Goal: Transaction & Acquisition: Purchase product/service

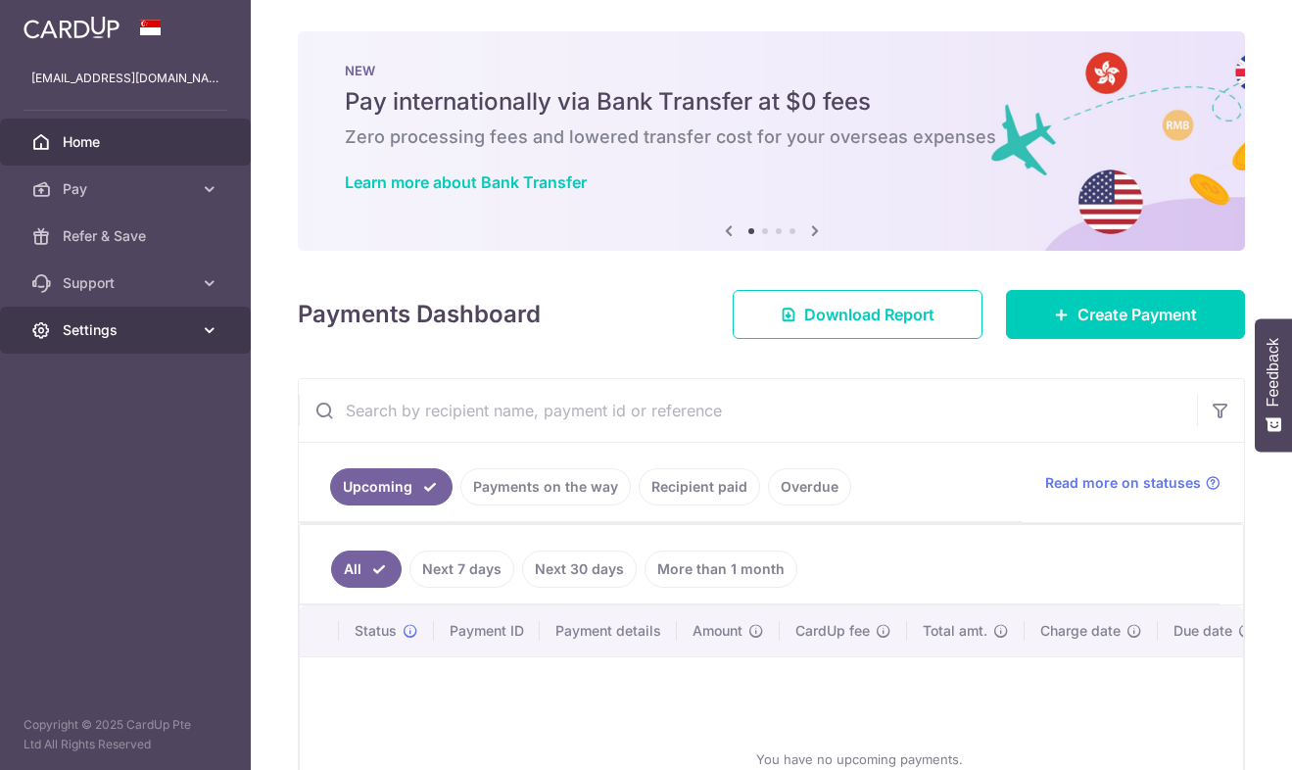
click at [108, 344] on link "Settings" at bounding box center [125, 330] width 251 height 47
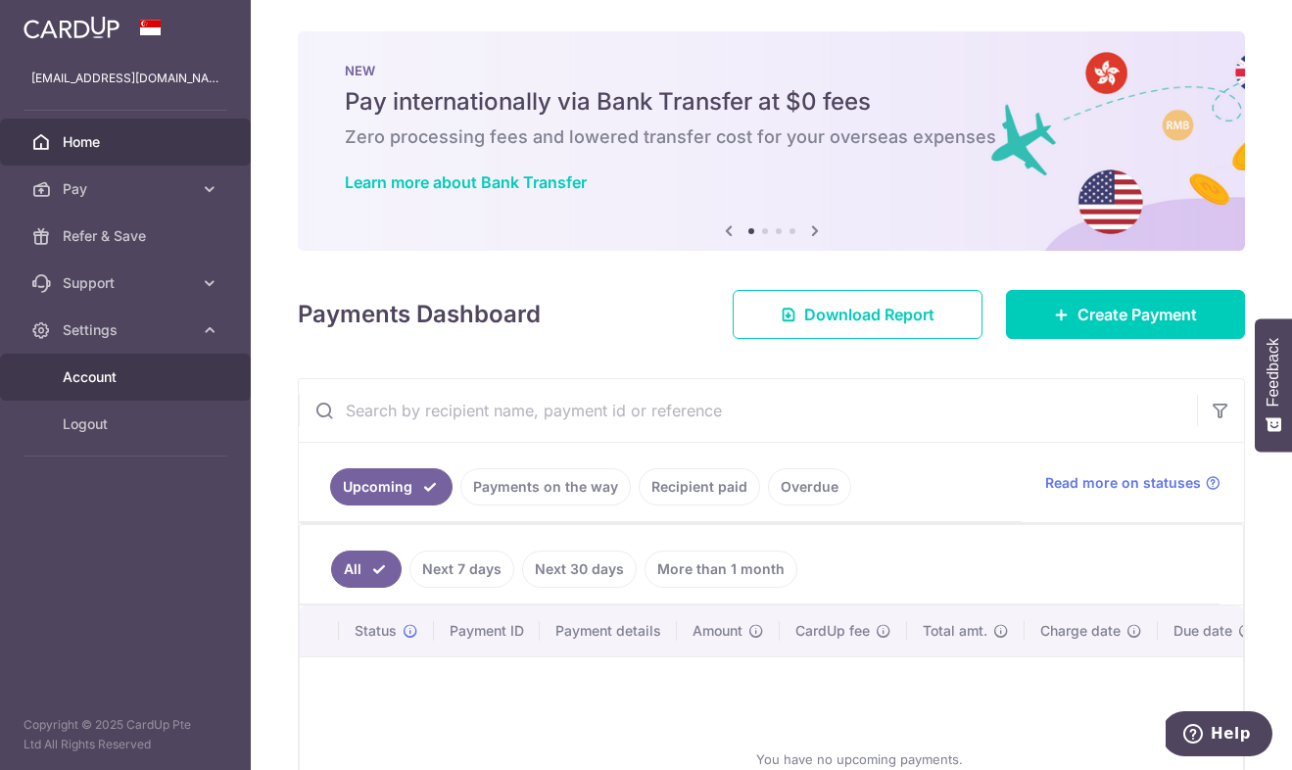
click at [115, 393] on link "Account" at bounding box center [125, 377] width 251 height 47
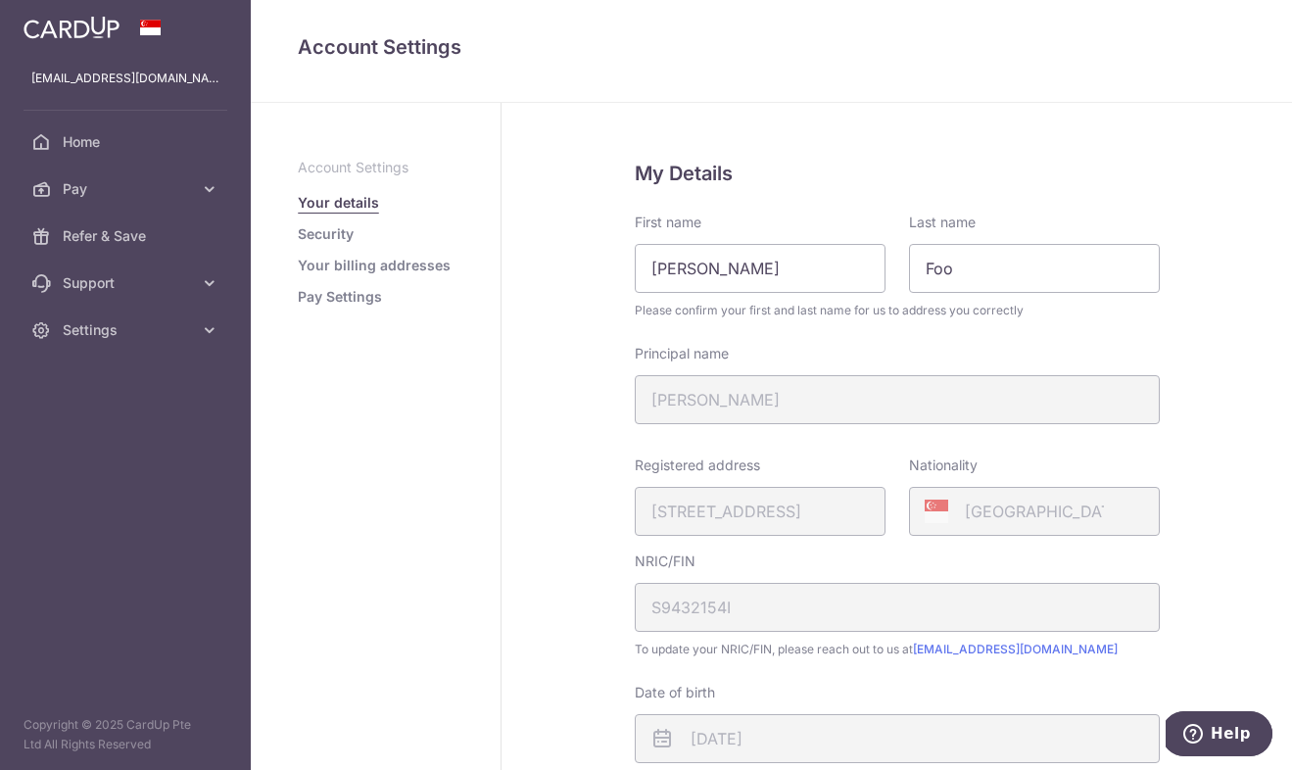
click at [306, 231] on link "Security" at bounding box center [326, 234] width 56 height 20
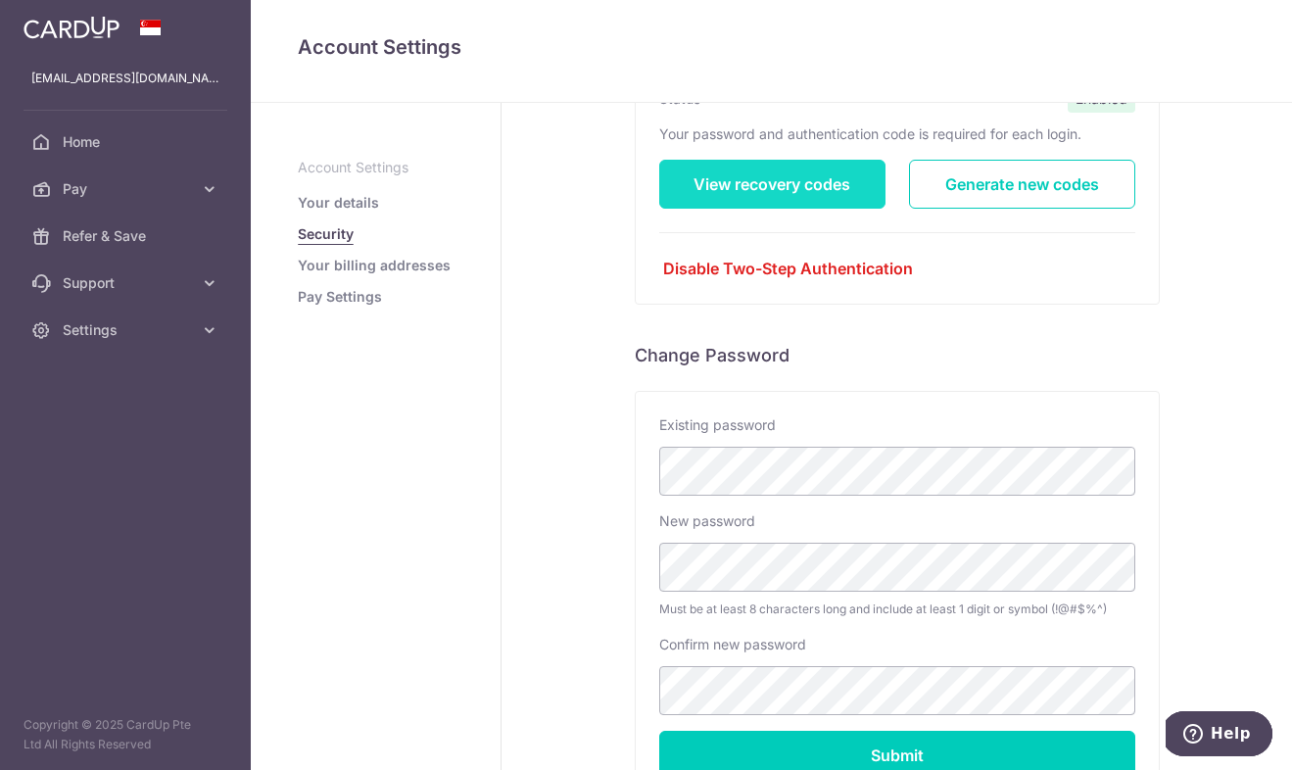
scroll to position [57, 0]
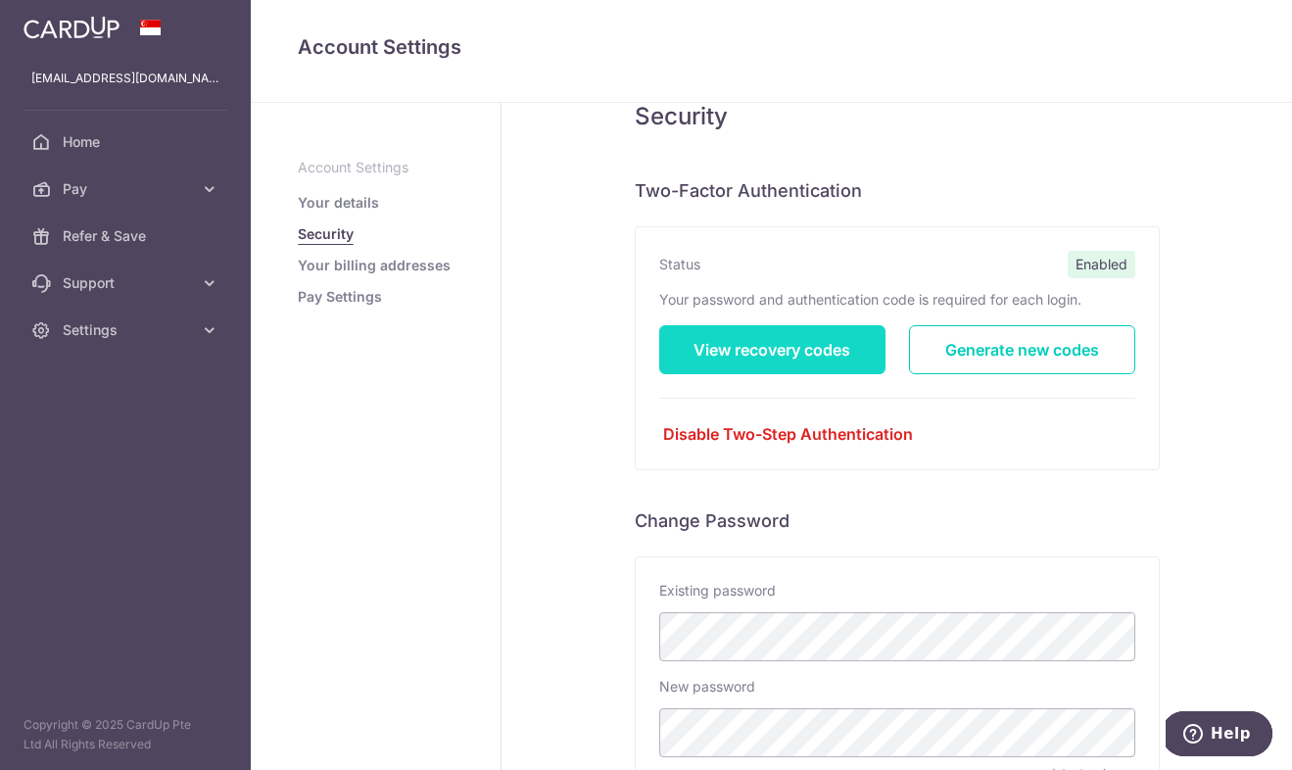
click at [801, 348] on link "View recovery codes" at bounding box center [772, 349] width 226 height 49
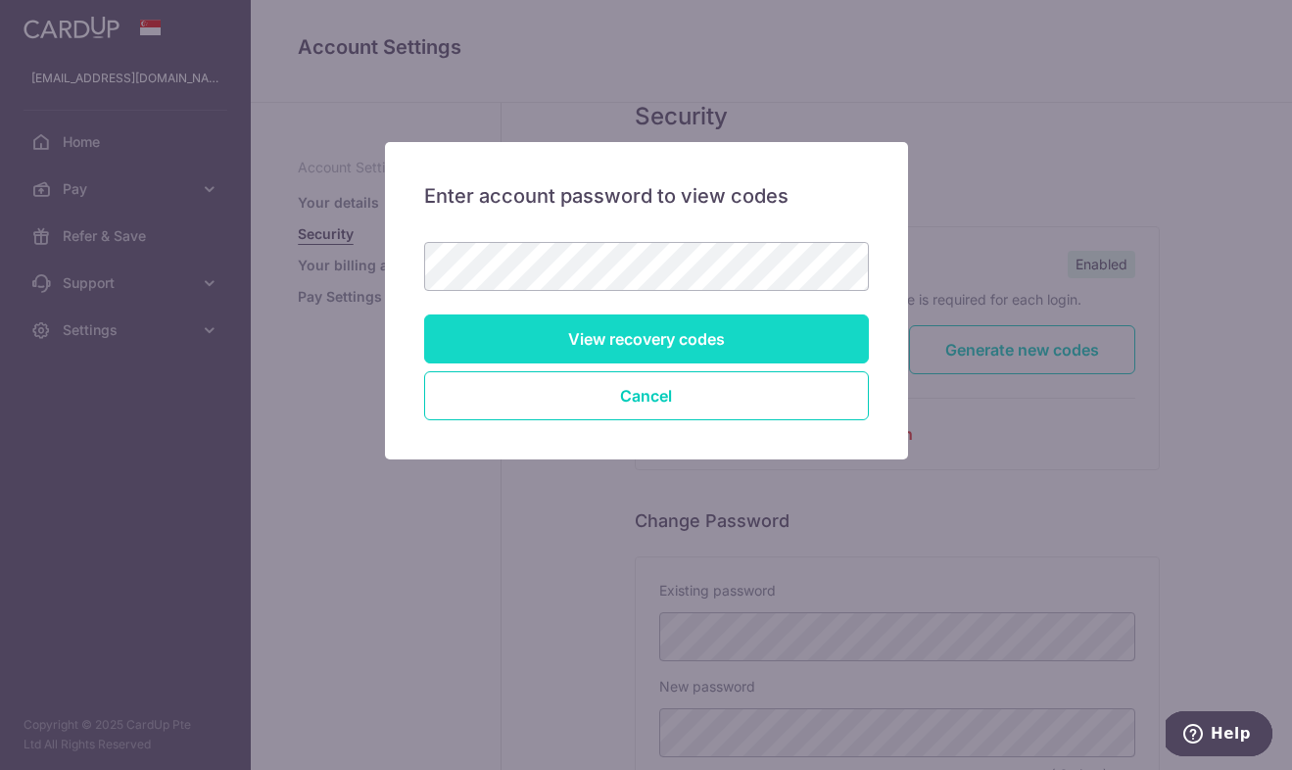
click at [572, 337] on input "View recovery codes" at bounding box center [646, 338] width 445 height 49
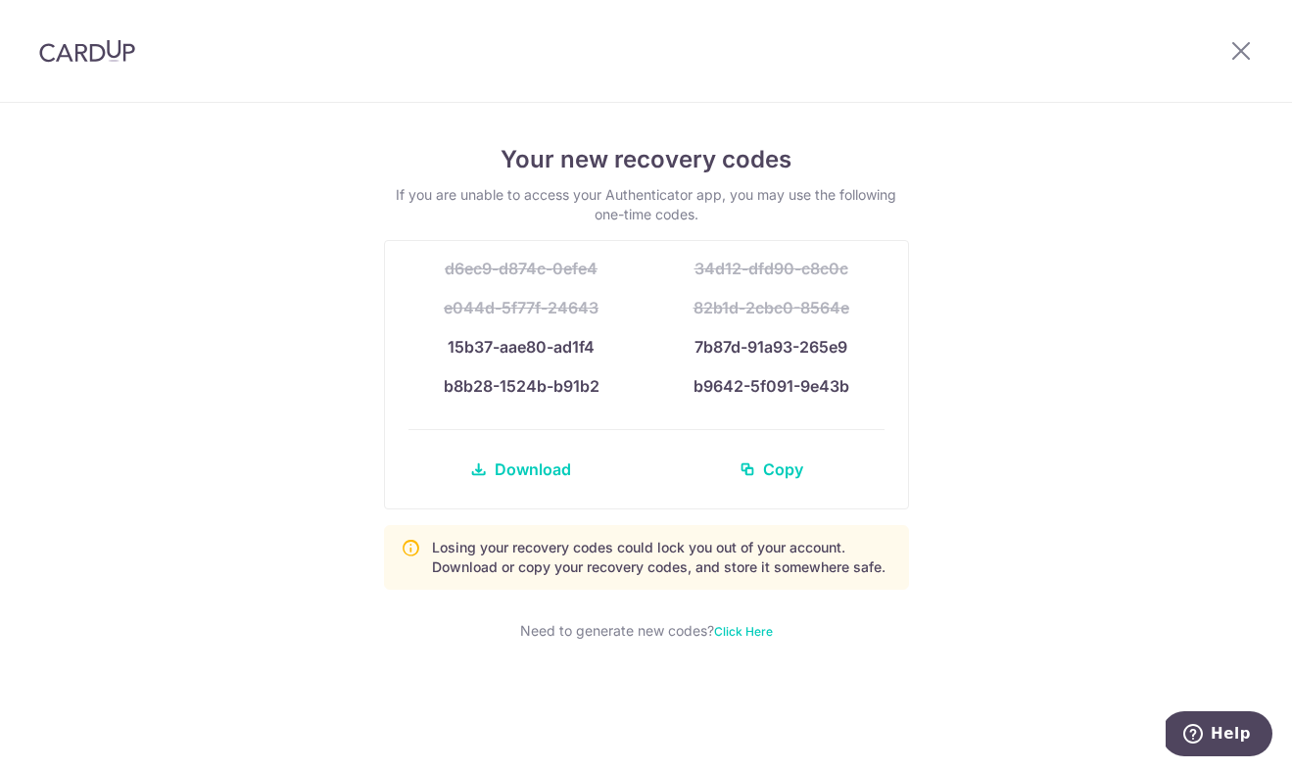
drag, startPoint x: 438, startPoint y: 347, endPoint x: 858, endPoint y: 383, distance: 421.8
click at [858, 383] on div "d6ec9-d874c-0efe4 34d12-dfd90-c8c0c e044d-5f77f-24643 82b1d-2cbc0-8564e 15b37-a…" at bounding box center [646, 374] width 523 height 267
copy div "15b37-aae80-ad1f4 7b87d-91a93-265e9 b8b28-1524b-b91b2 b9642-5f091-9e43b"
click at [995, 246] on div "Your new recovery codes If you are unable to access your Authenticator app, you…" at bounding box center [646, 436] width 1292 height 667
click at [1249, 44] on icon at bounding box center [1241, 50] width 24 height 24
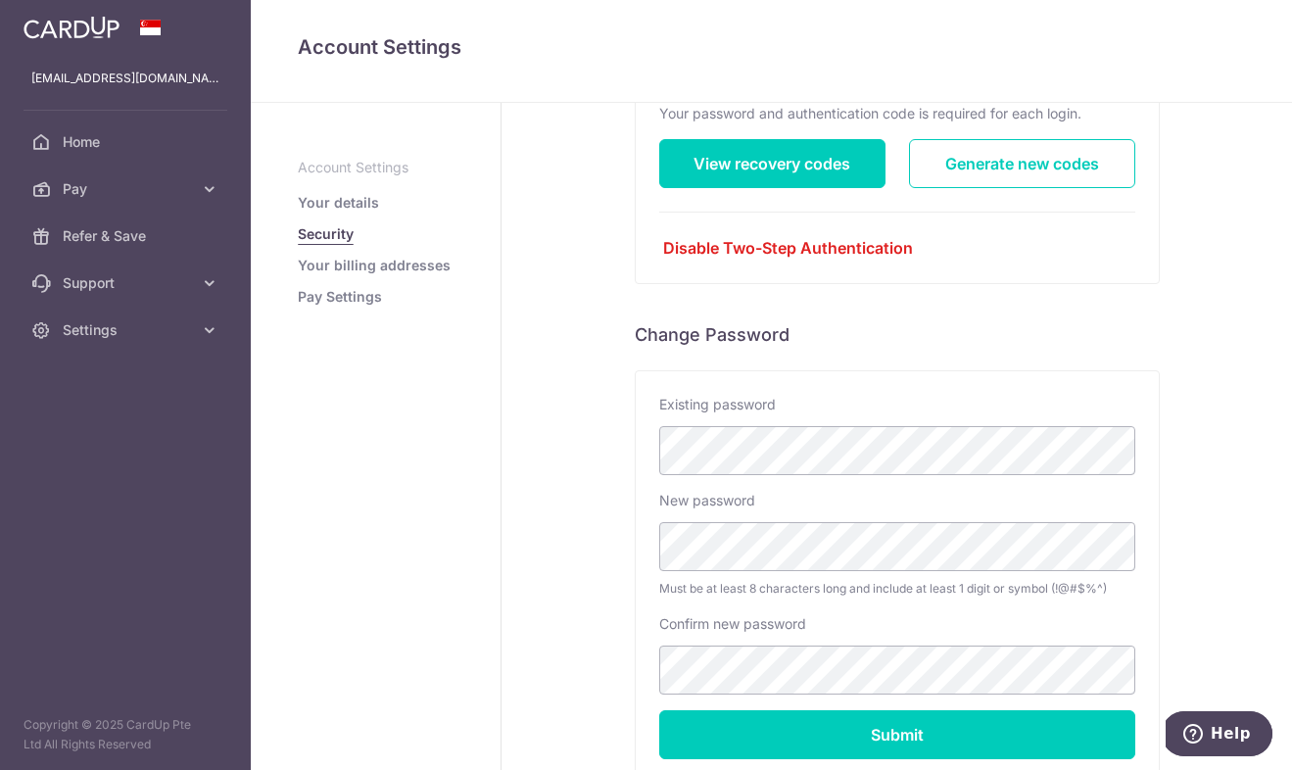
scroll to position [244, 0]
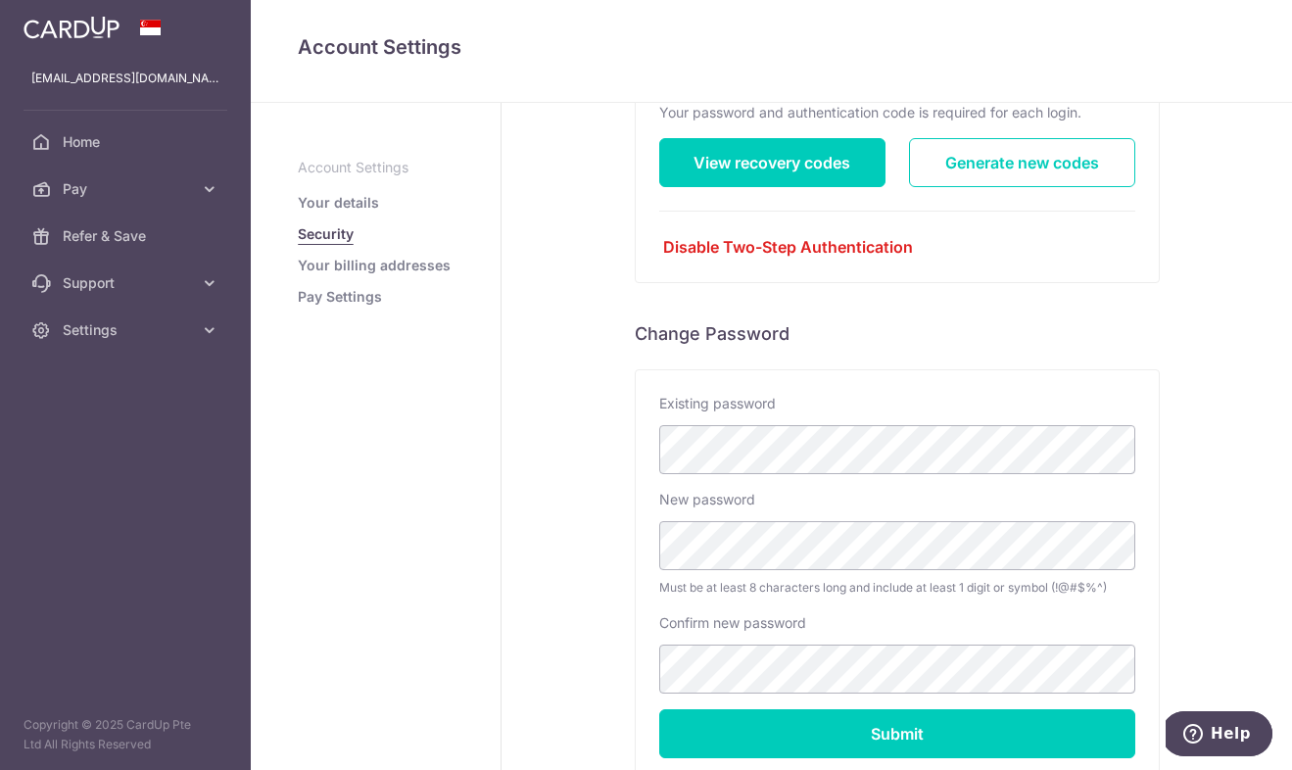
click at [337, 294] on link "Pay Settings" at bounding box center [340, 297] width 84 height 20
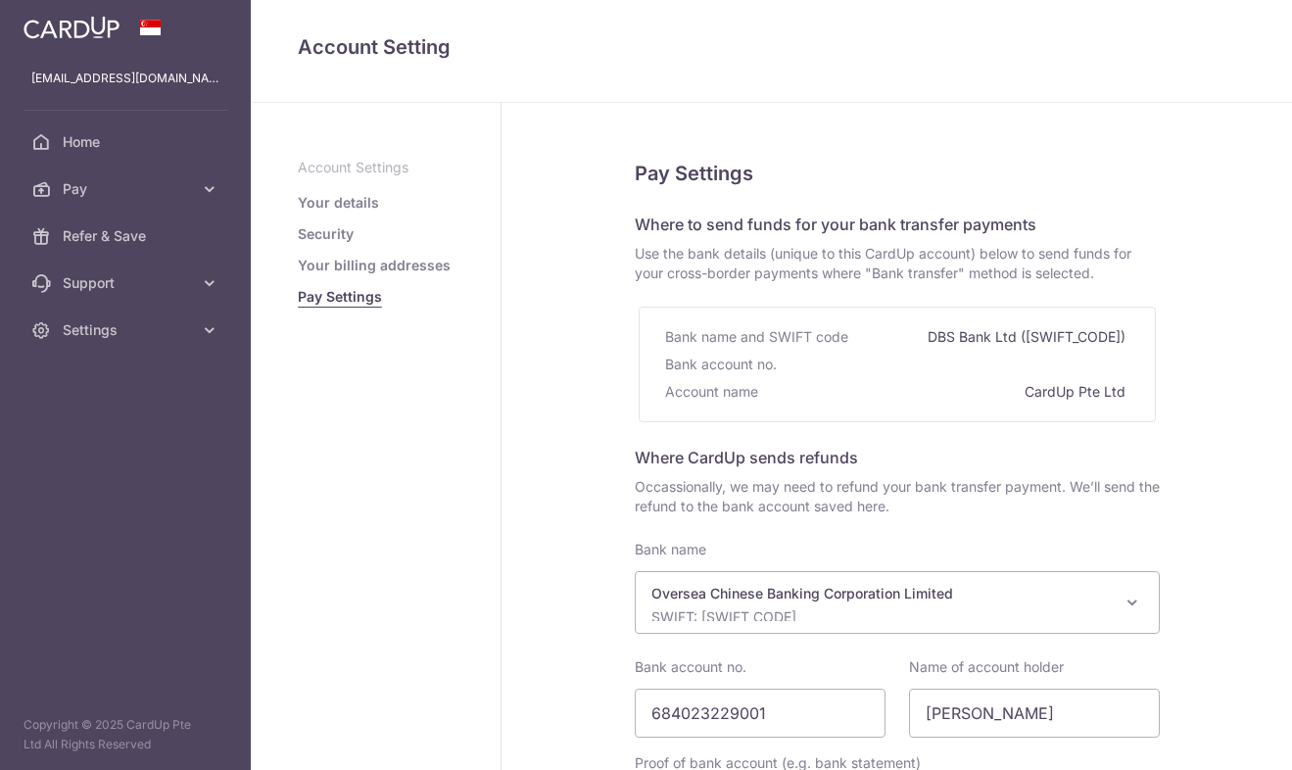
select select "12"
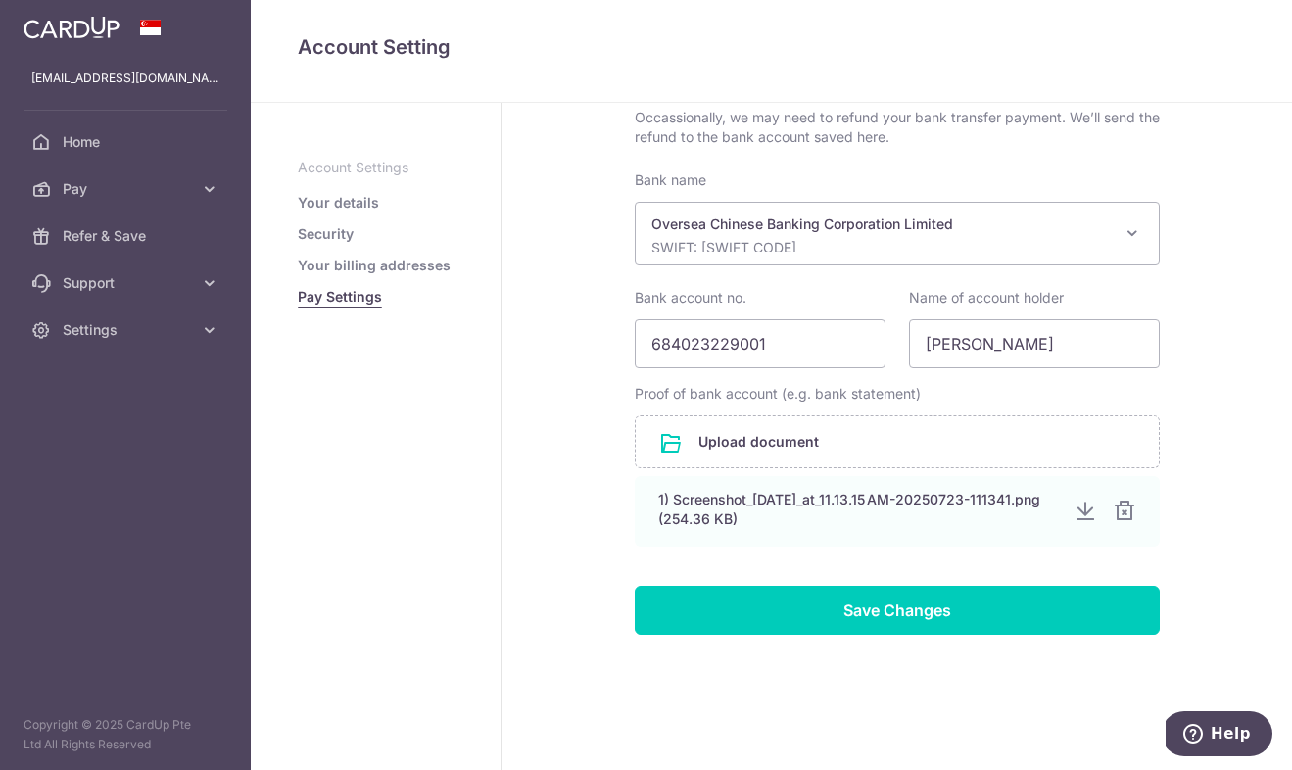
scroll to position [381, 0]
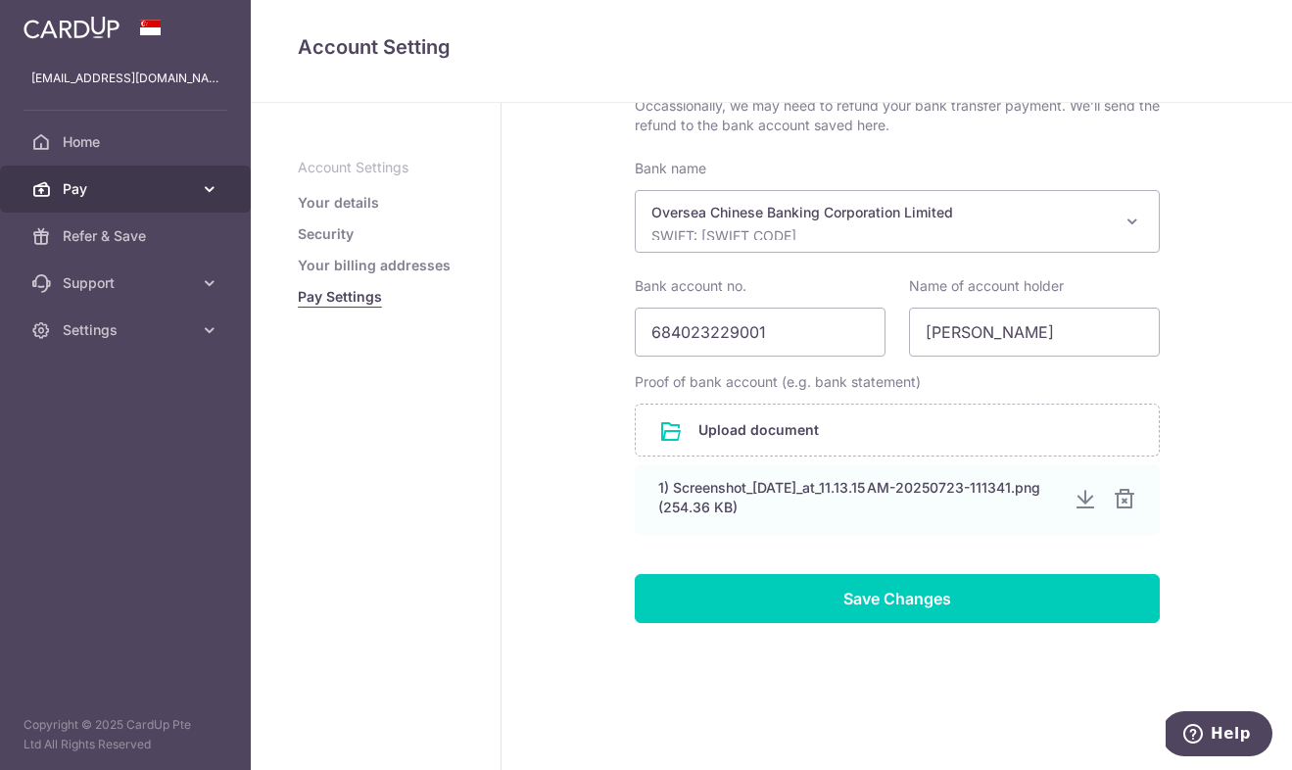
click at [76, 195] on span "Pay" at bounding box center [127, 189] width 129 height 20
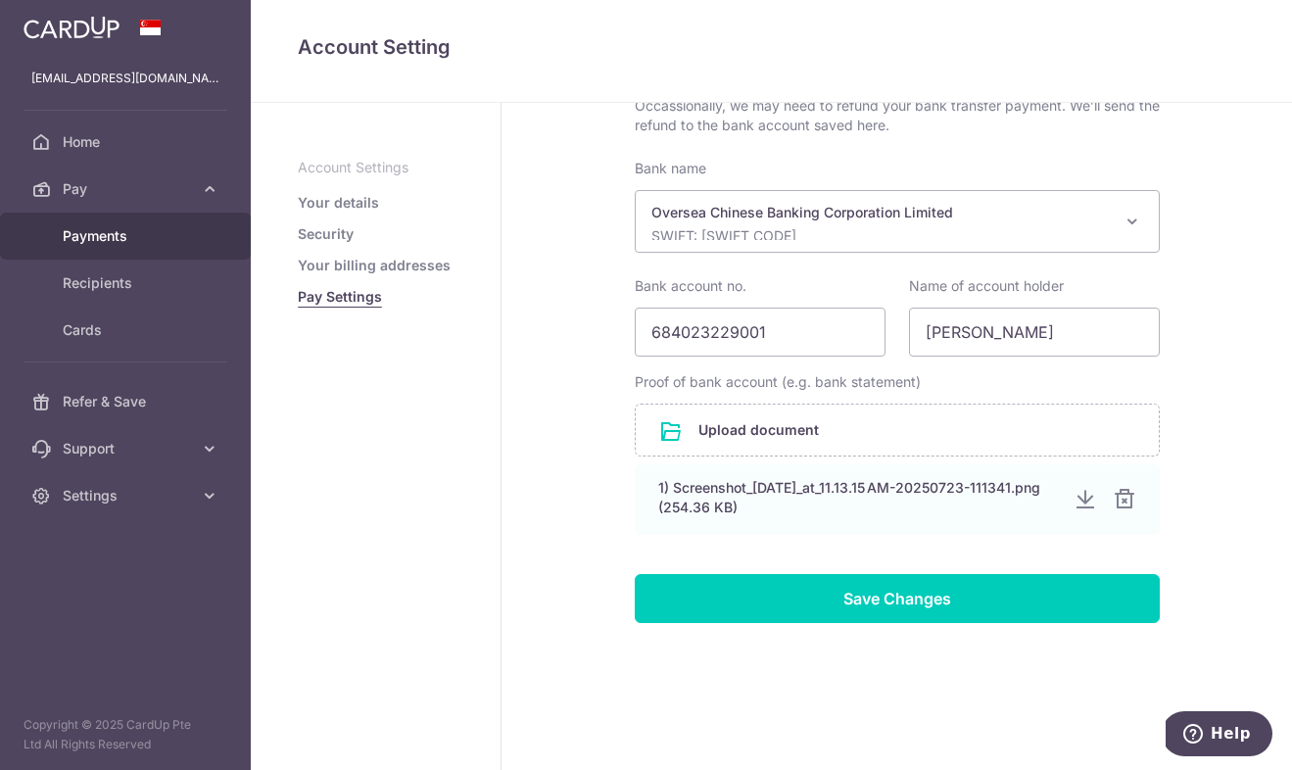
click at [86, 233] on span "Payments" at bounding box center [127, 236] width 129 height 20
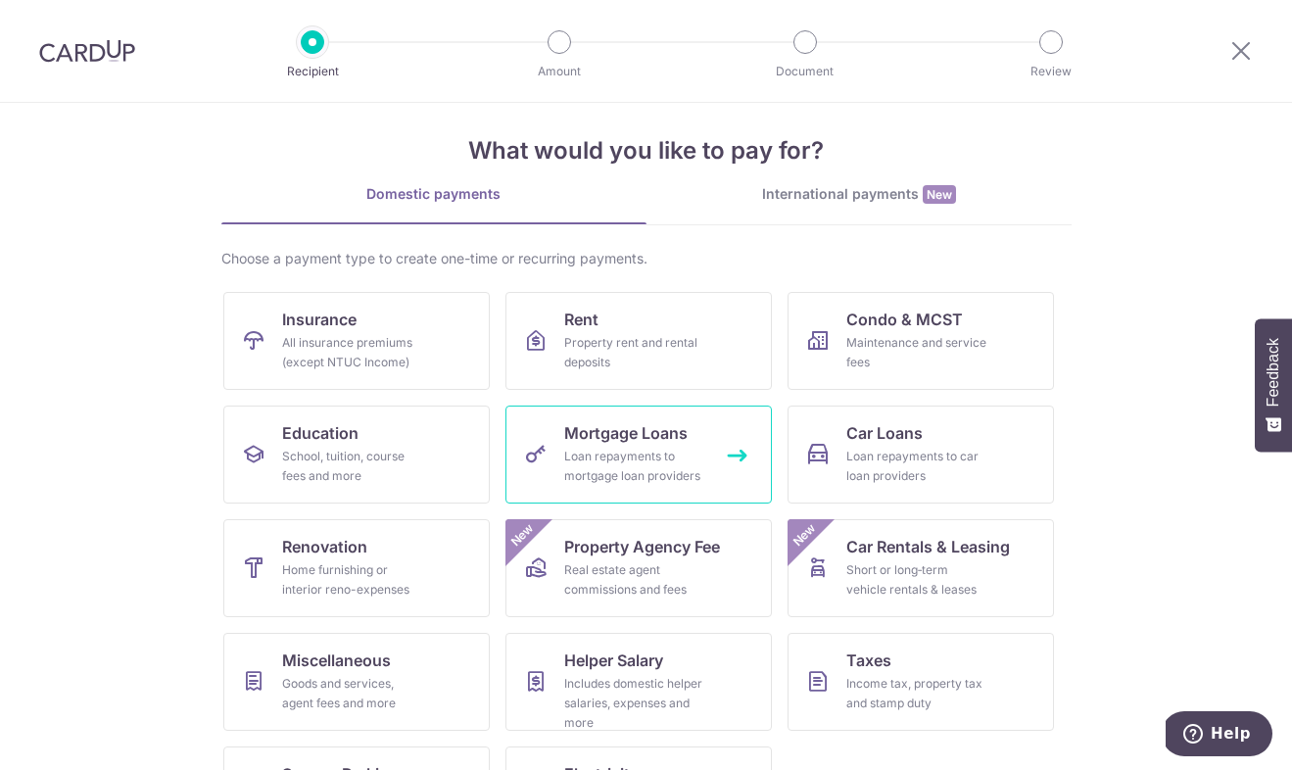
scroll to position [107, 0]
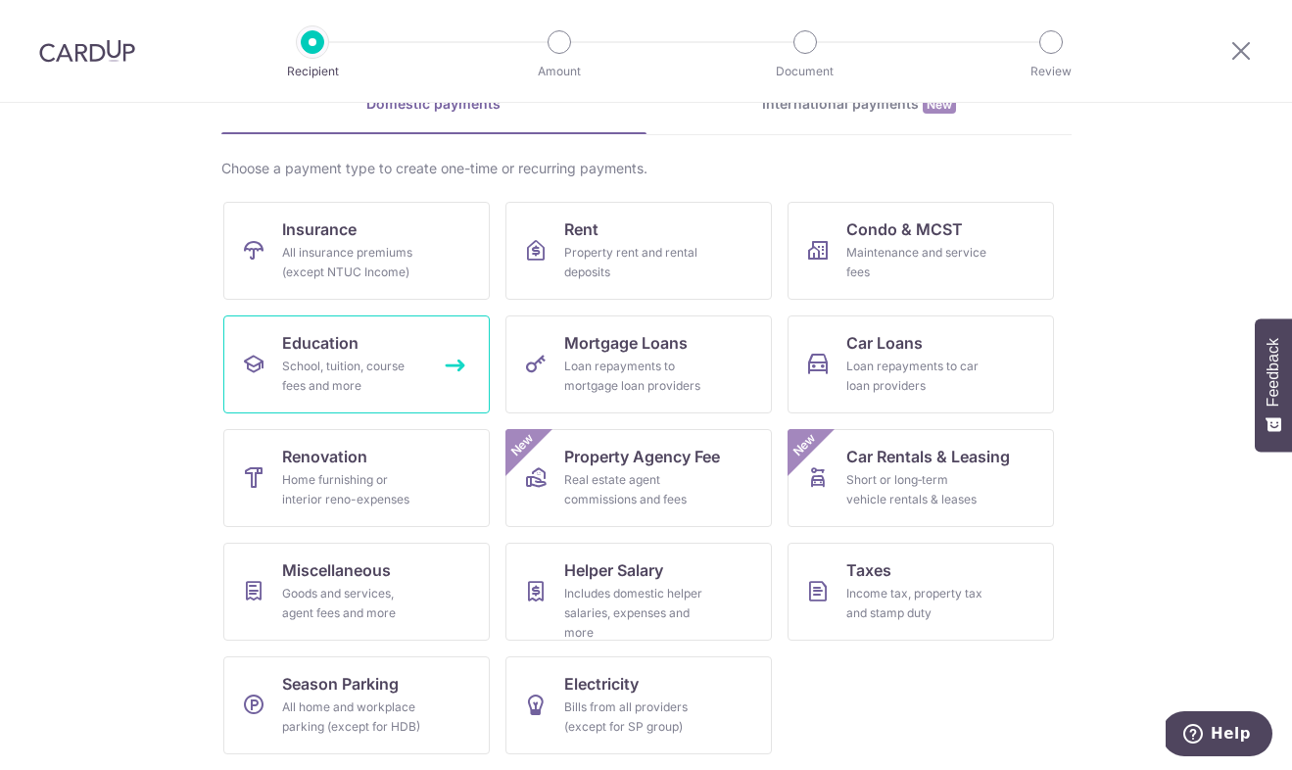
click at [329, 376] on div "School, tuition, course fees and more" at bounding box center [352, 376] width 141 height 39
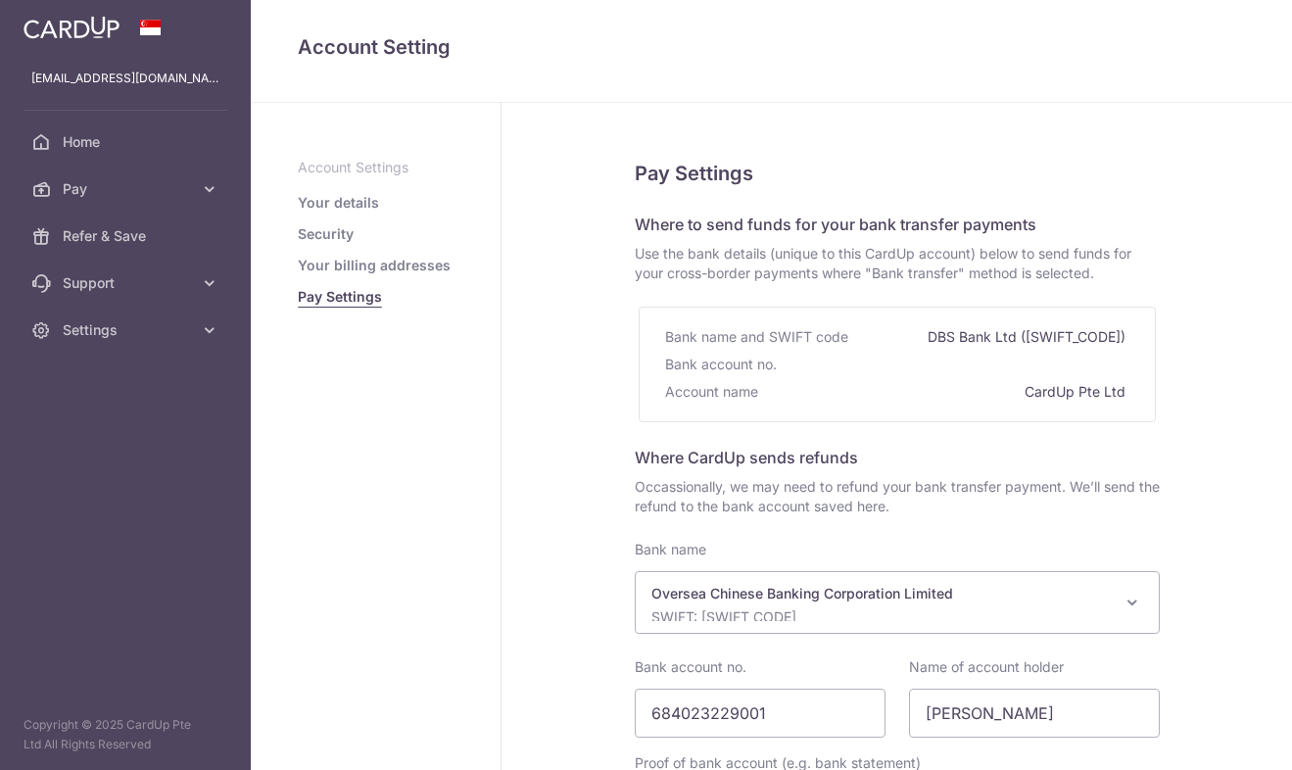
select select "12"
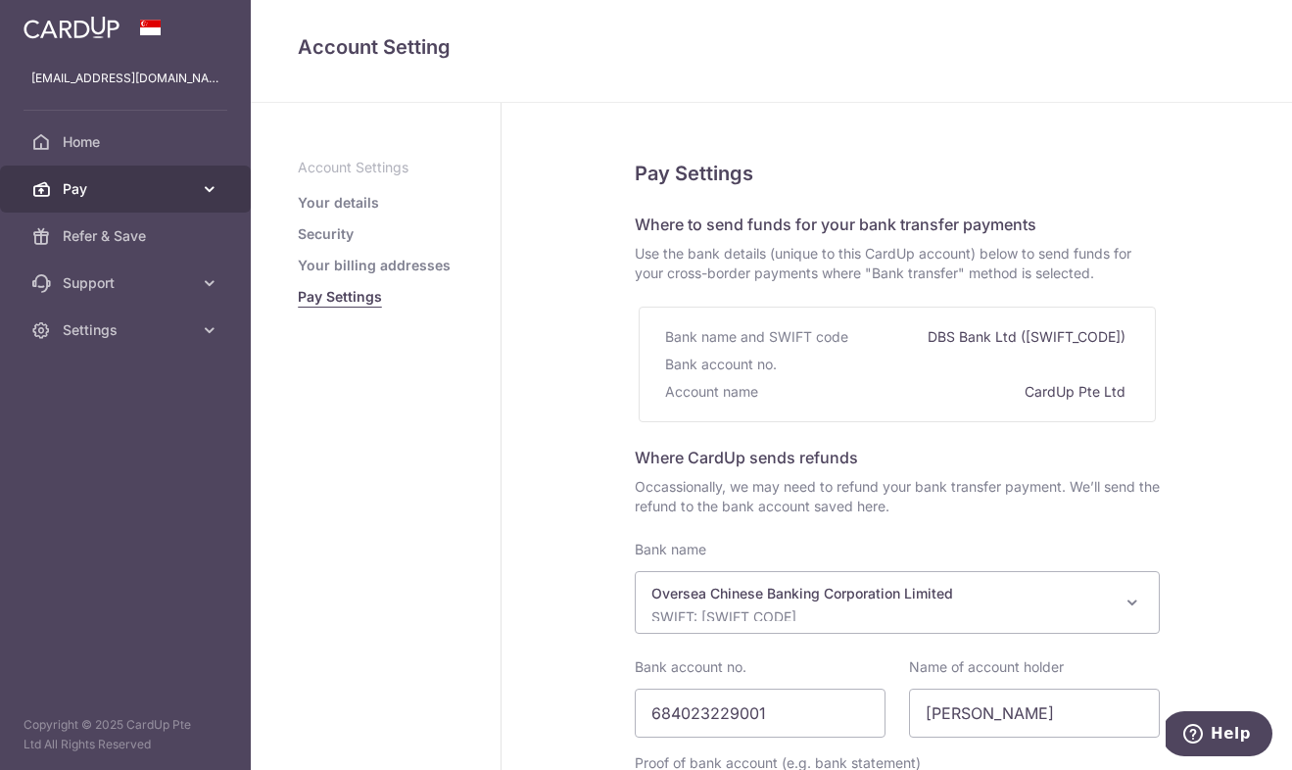
click at [97, 185] on span "Pay" at bounding box center [127, 189] width 129 height 20
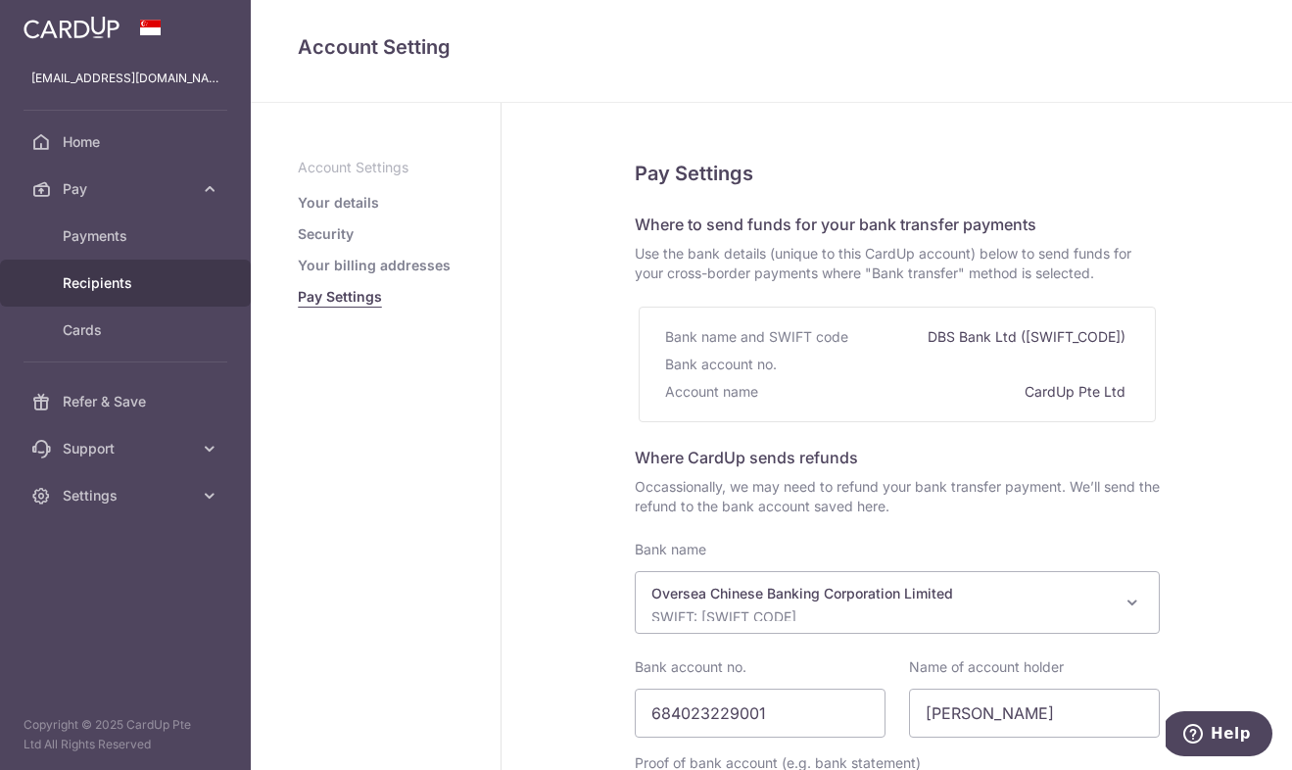
click at [90, 287] on span "Recipients" at bounding box center [127, 283] width 129 height 20
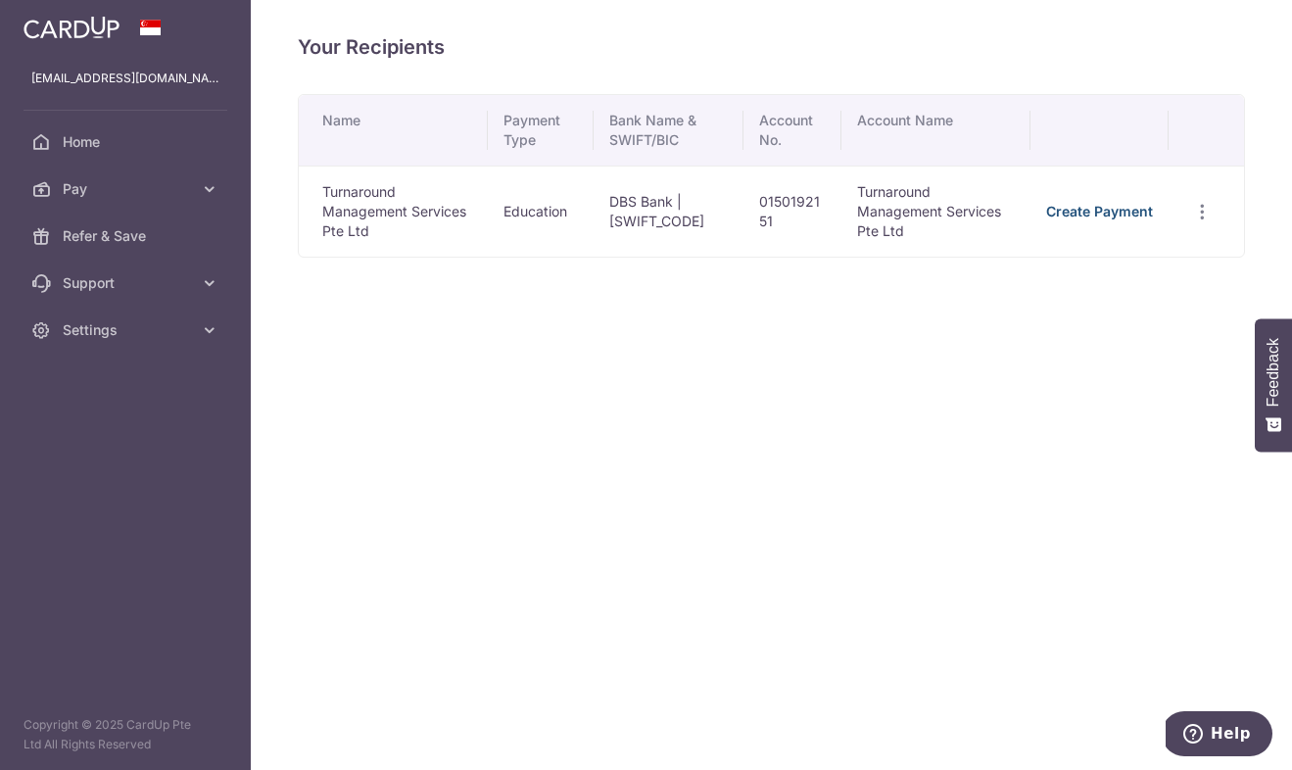
click at [1130, 212] on link "Create Payment" at bounding box center [1099, 211] width 107 height 17
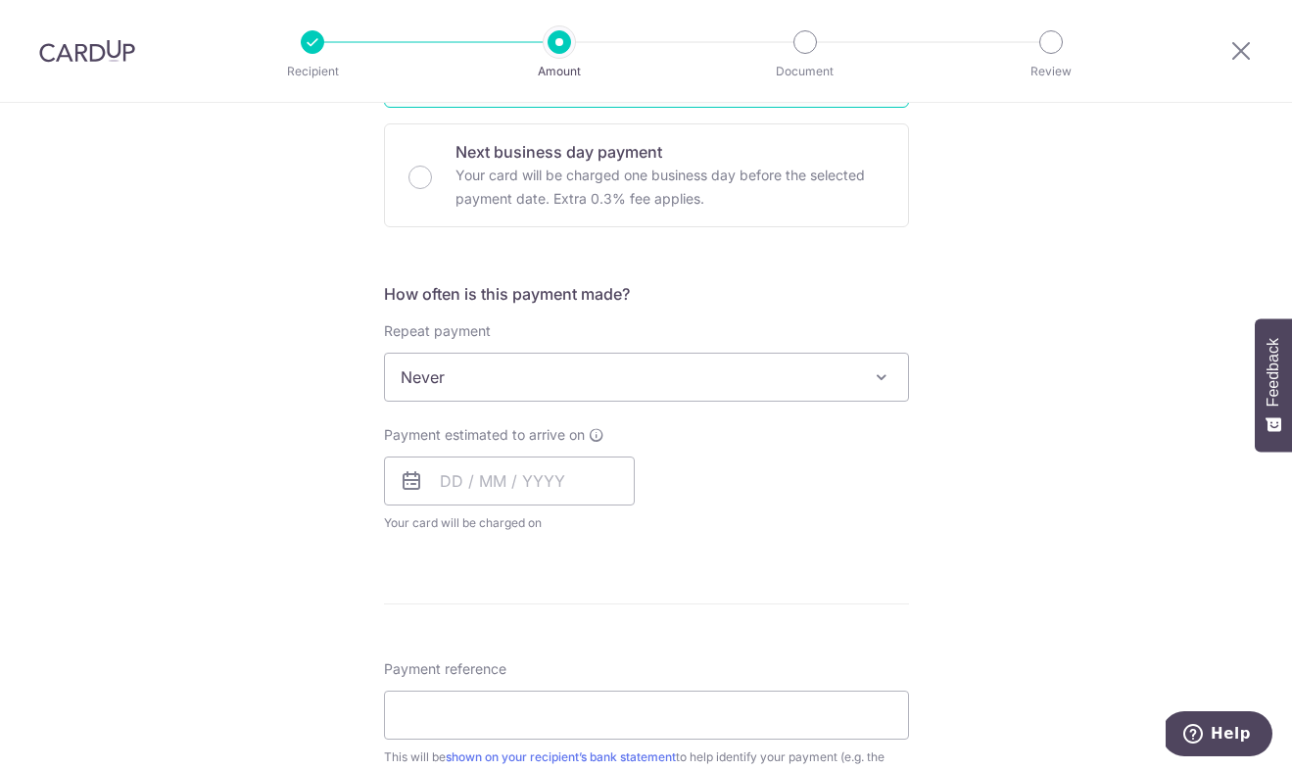
scroll to position [893, 0]
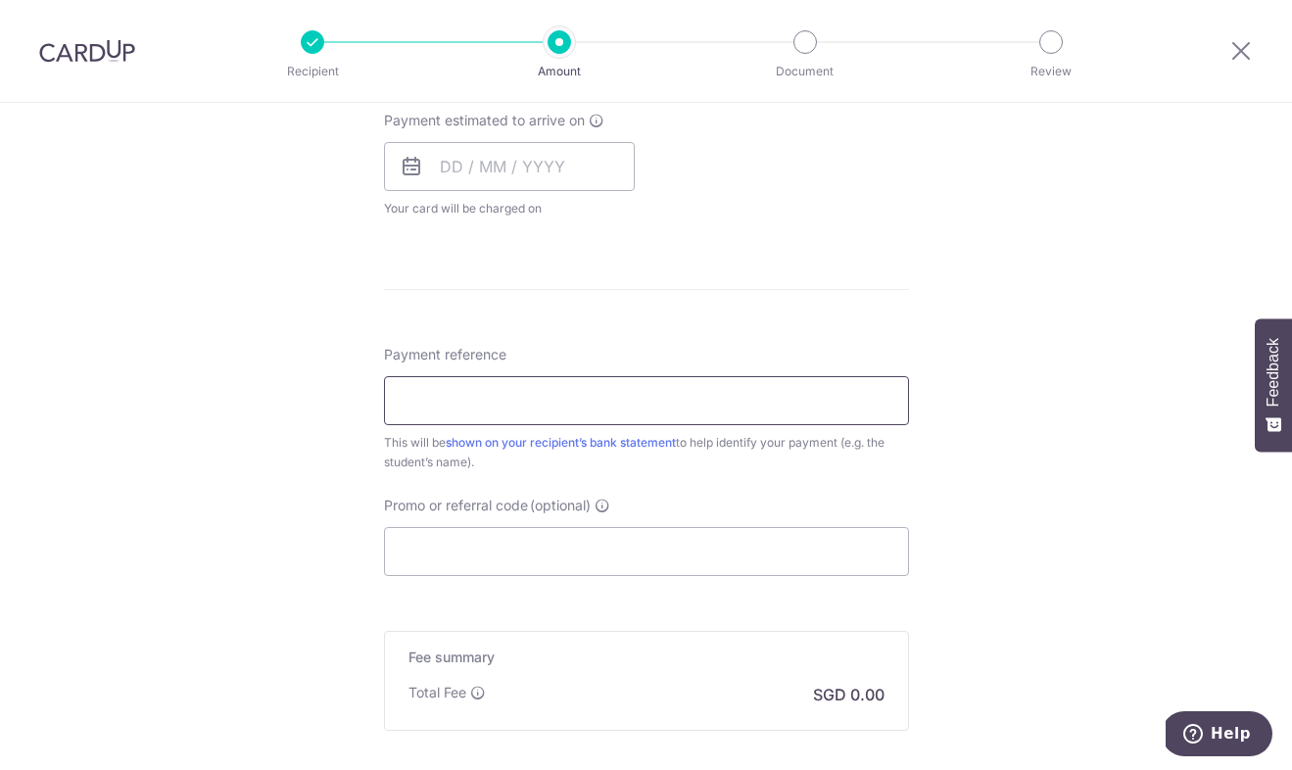
click at [577, 407] on input "Payment reference" at bounding box center [646, 400] width 525 height 49
paste input "DICN00293724A72866"
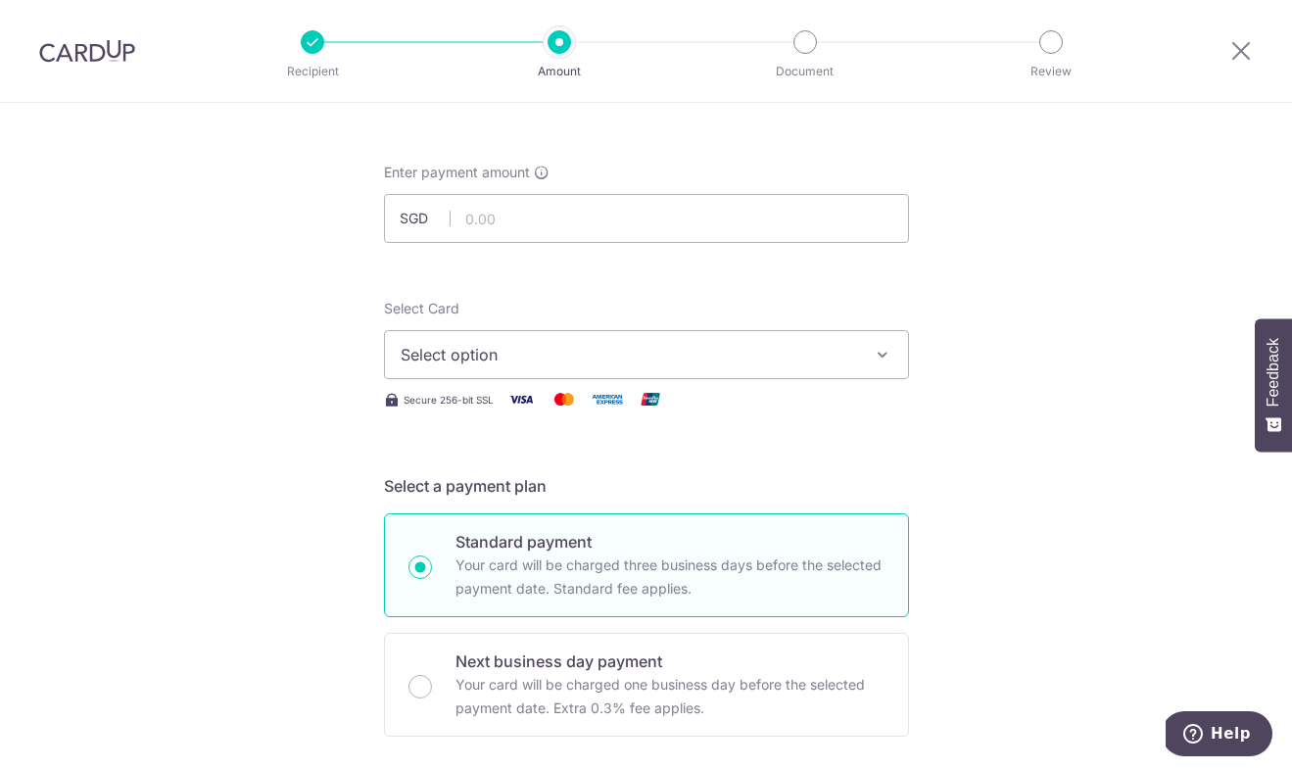
scroll to position [37, 0]
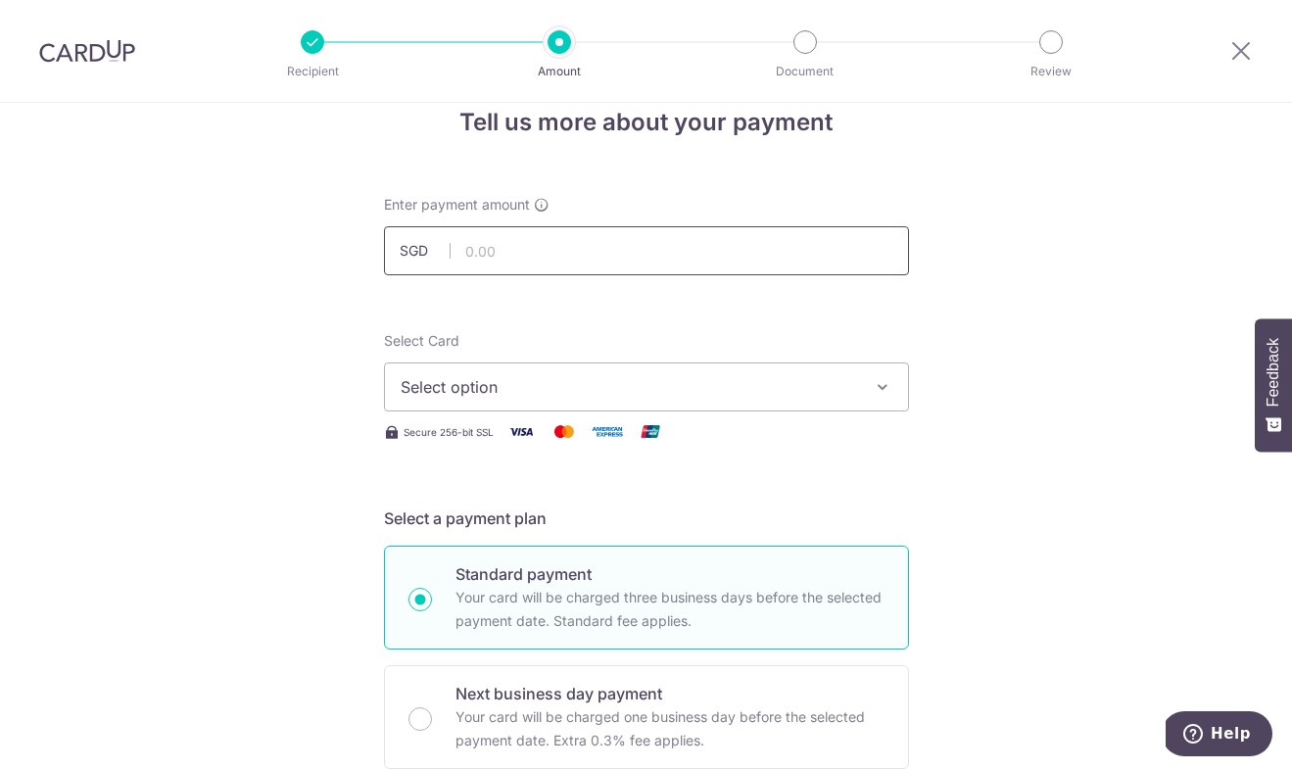
type input "DICN00293724A72866"
click at [486, 255] on input "text" at bounding box center [646, 250] width 525 height 49
paste input "880.70"
type input "880.70"
click at [468, 391] on span "Select option" at bounding box center [629, 387] width 456 height 24
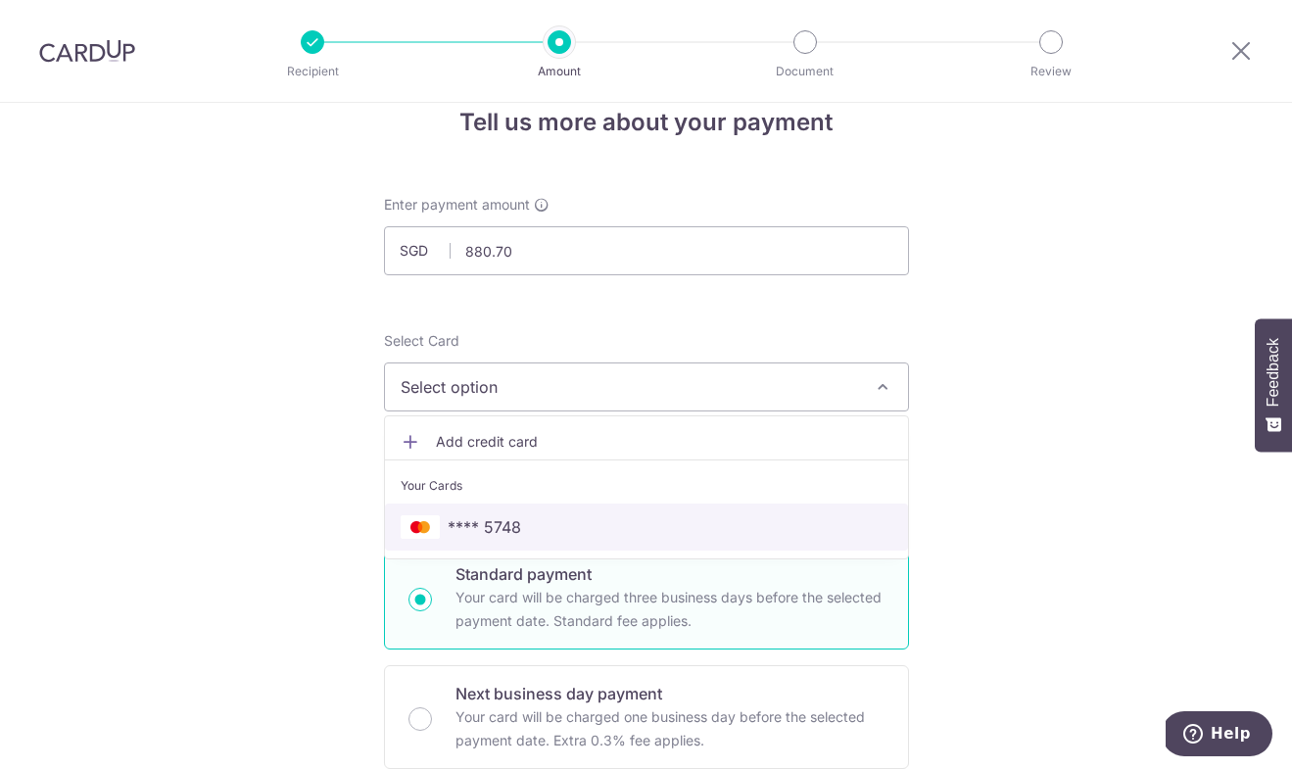
drag, startPoint x: 463, startPoint y: 515, endPoint x: 322, endPoint y: 415, distance: 172.9
click at [463, 515] on span "**** 5748" at bounding box center [484, 527] width 73 height 24
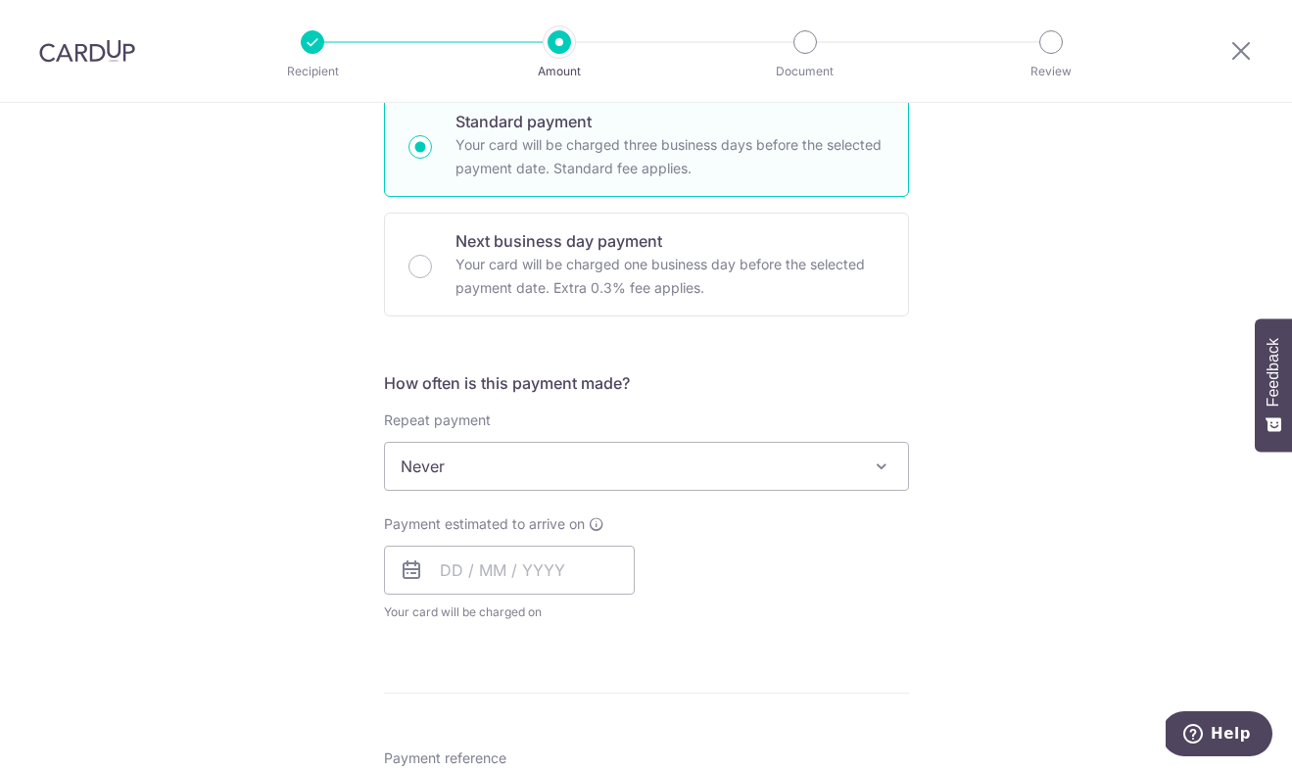
scroll to position [509, 0]
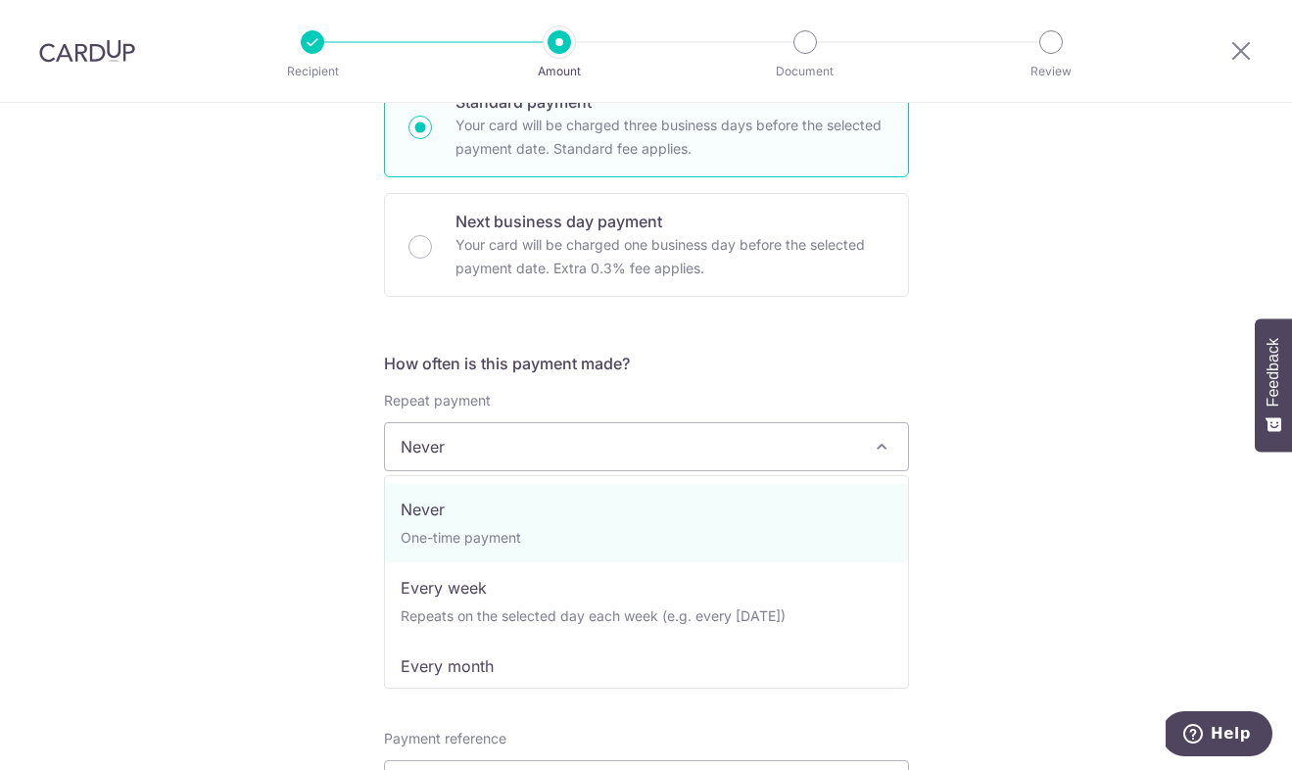
click at [454, 443] on span "Never" at bounding box center [646, 446] width 523 height 47
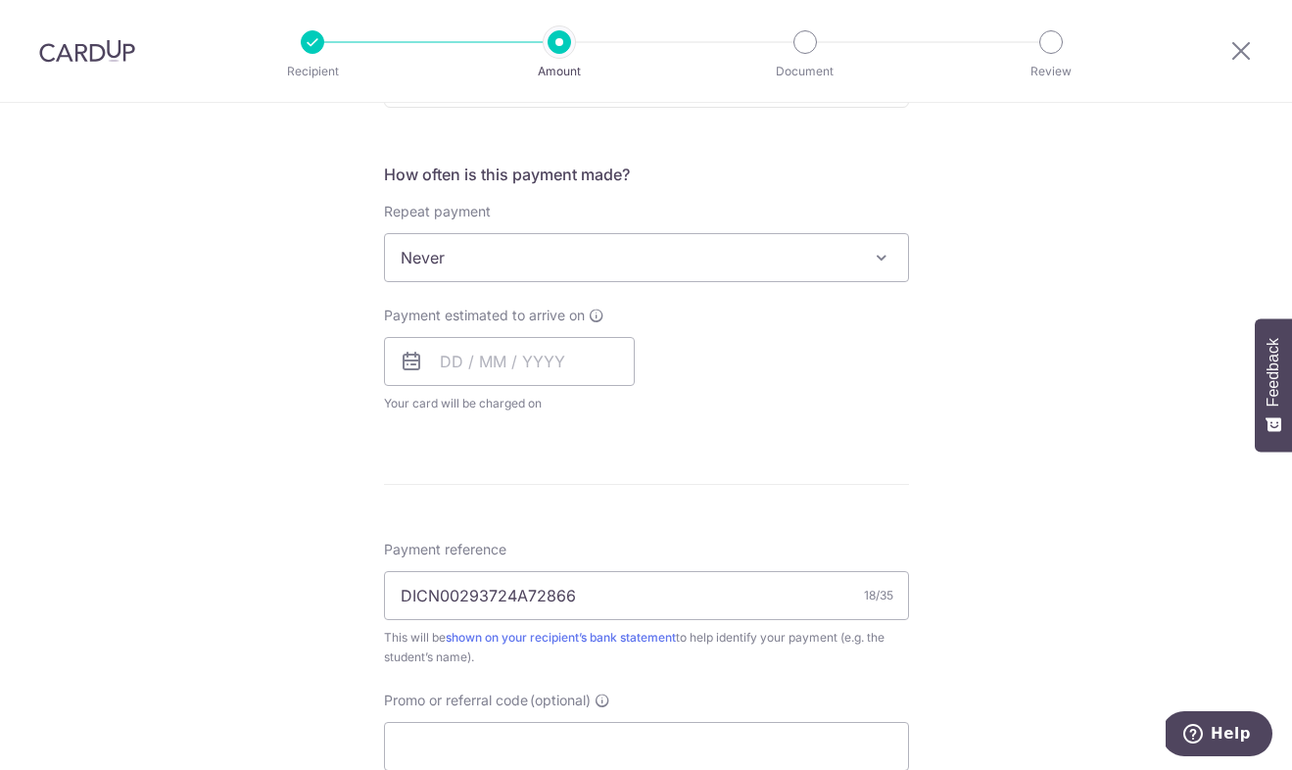
scroll to position [768, 0]
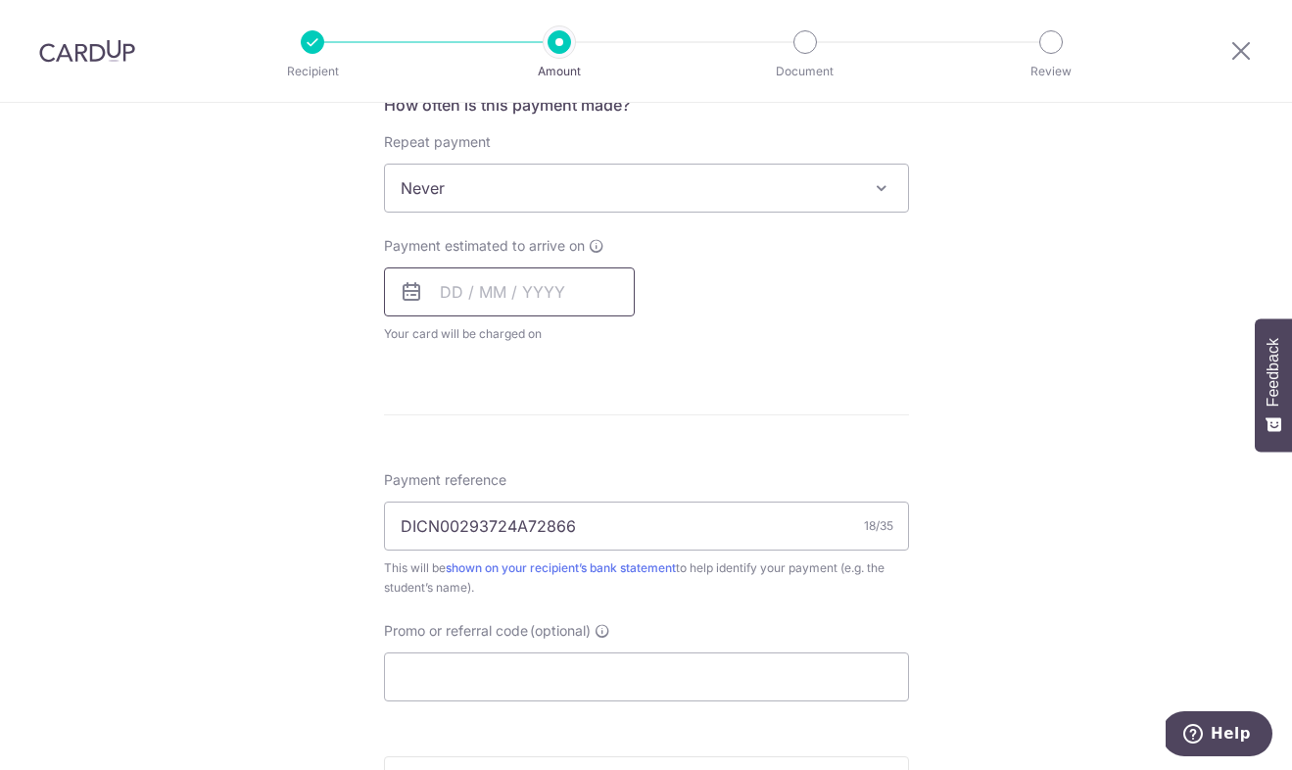
click at [470, 279] on input "text" at bounding box center [509, 291] width 251 height 49
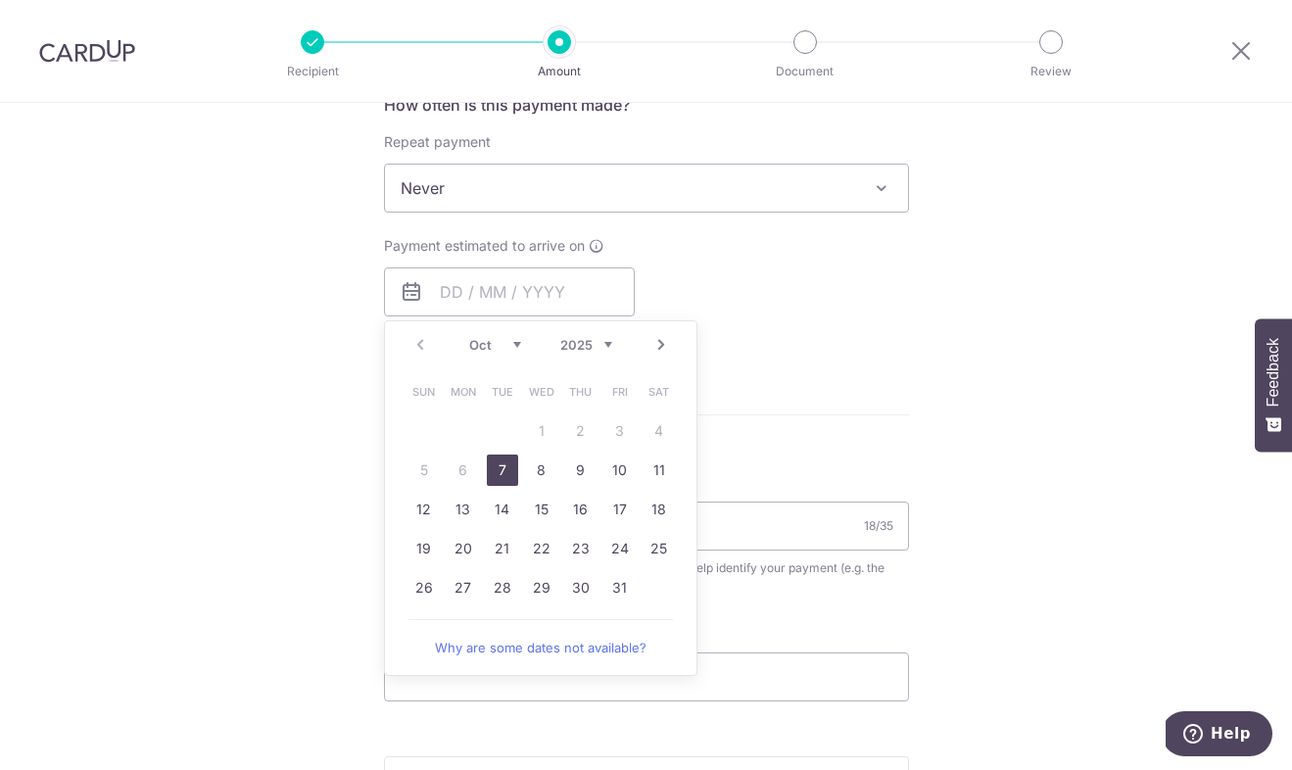
click at [496, 472] on link "7" at bounding box center [502, 469] width 31 height 31
type input "[DATE]"
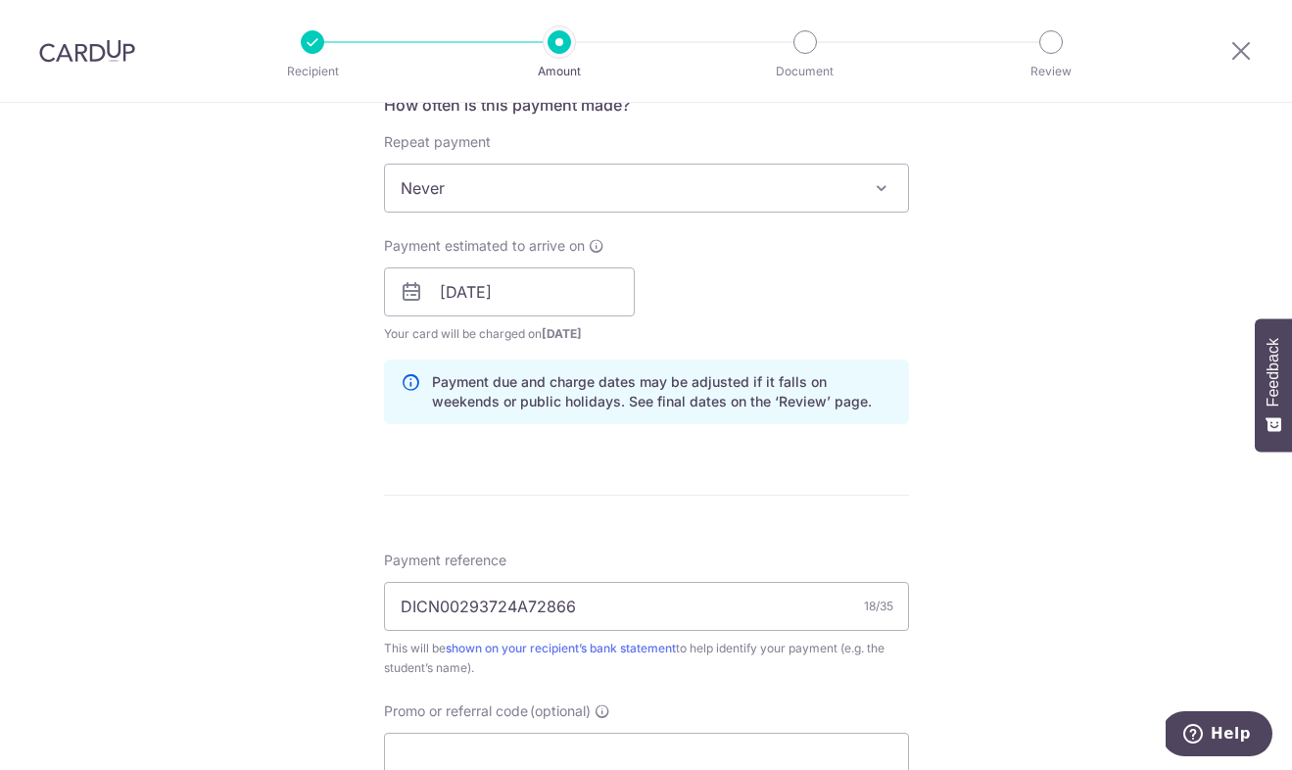
click at [250, 386] on div "Tell us more about your payment Enter payment amount SGD 880.70 880.70 Select C…" at bounding box center [646, 261] width 1292 height 1852
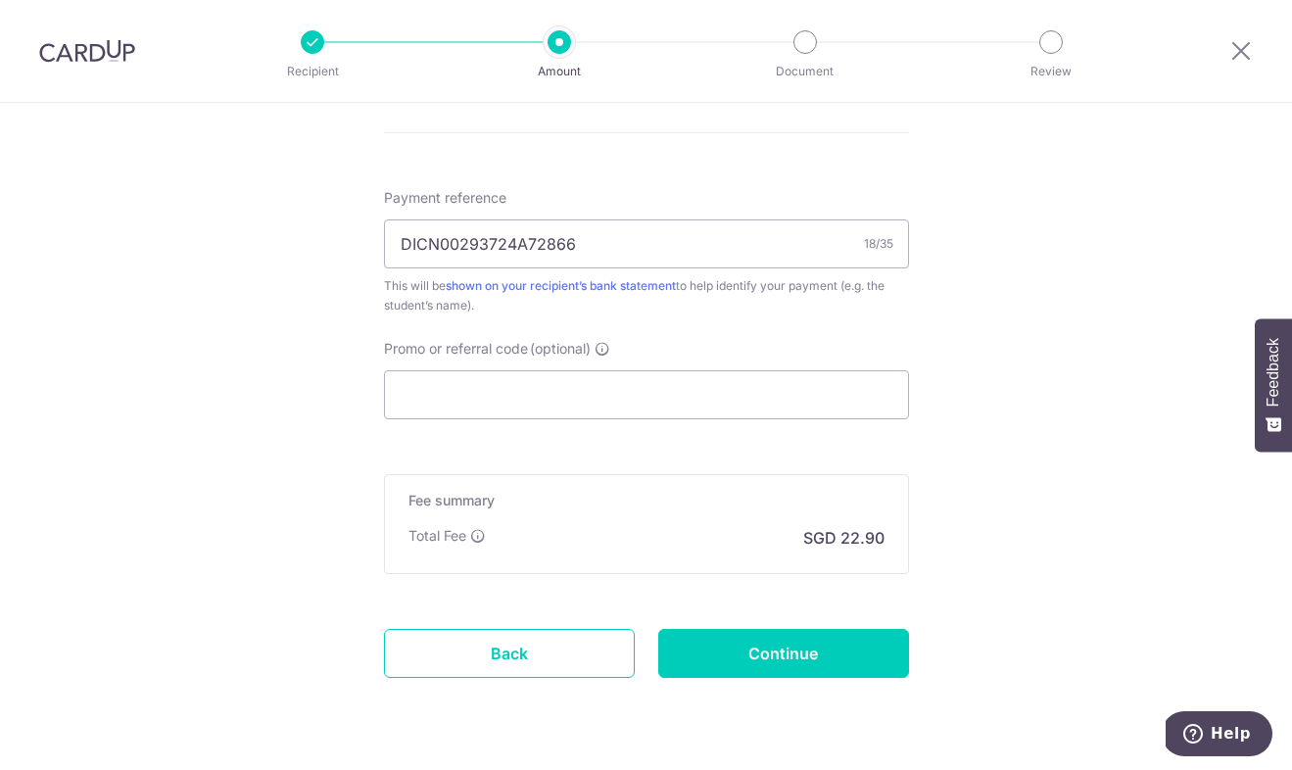
scroll to position [1137, 0]
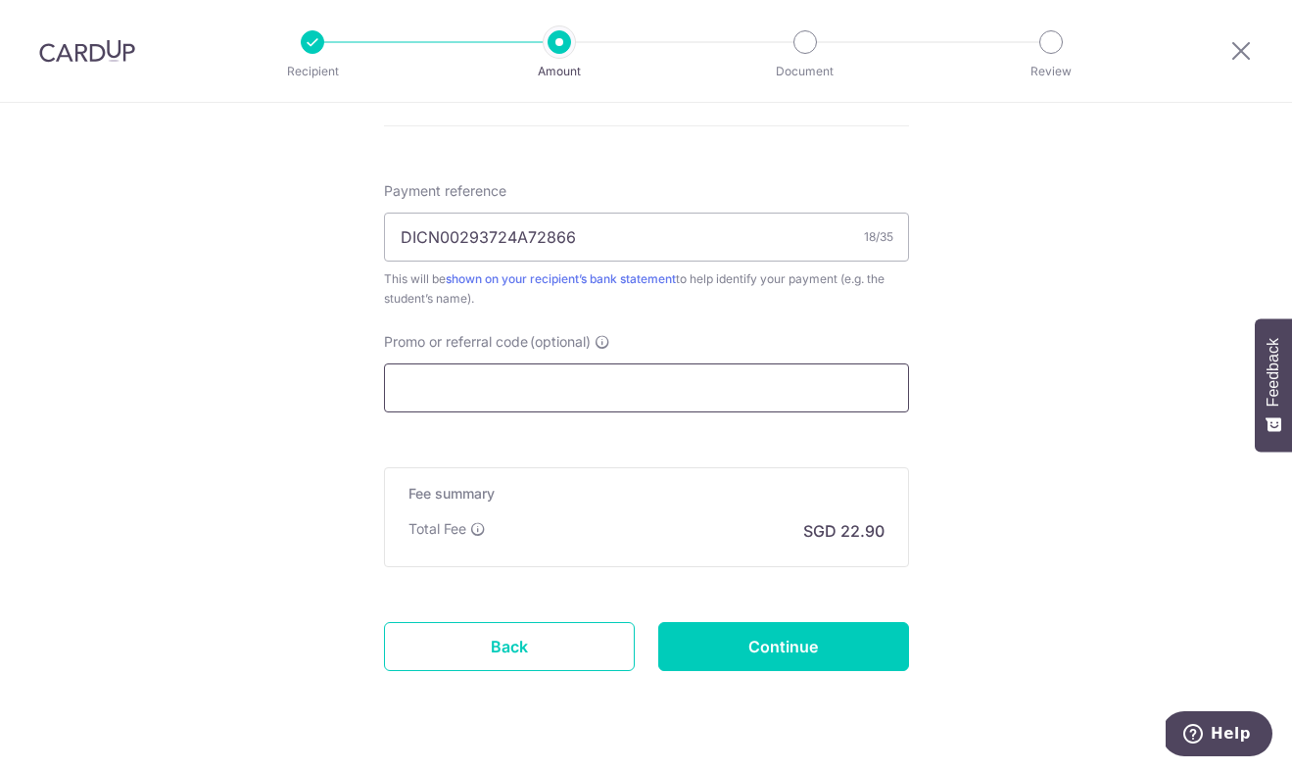
click at [425, 376] on input "Promo or referral code (optional)" at bounding box center [646, 387] width 525 height 49
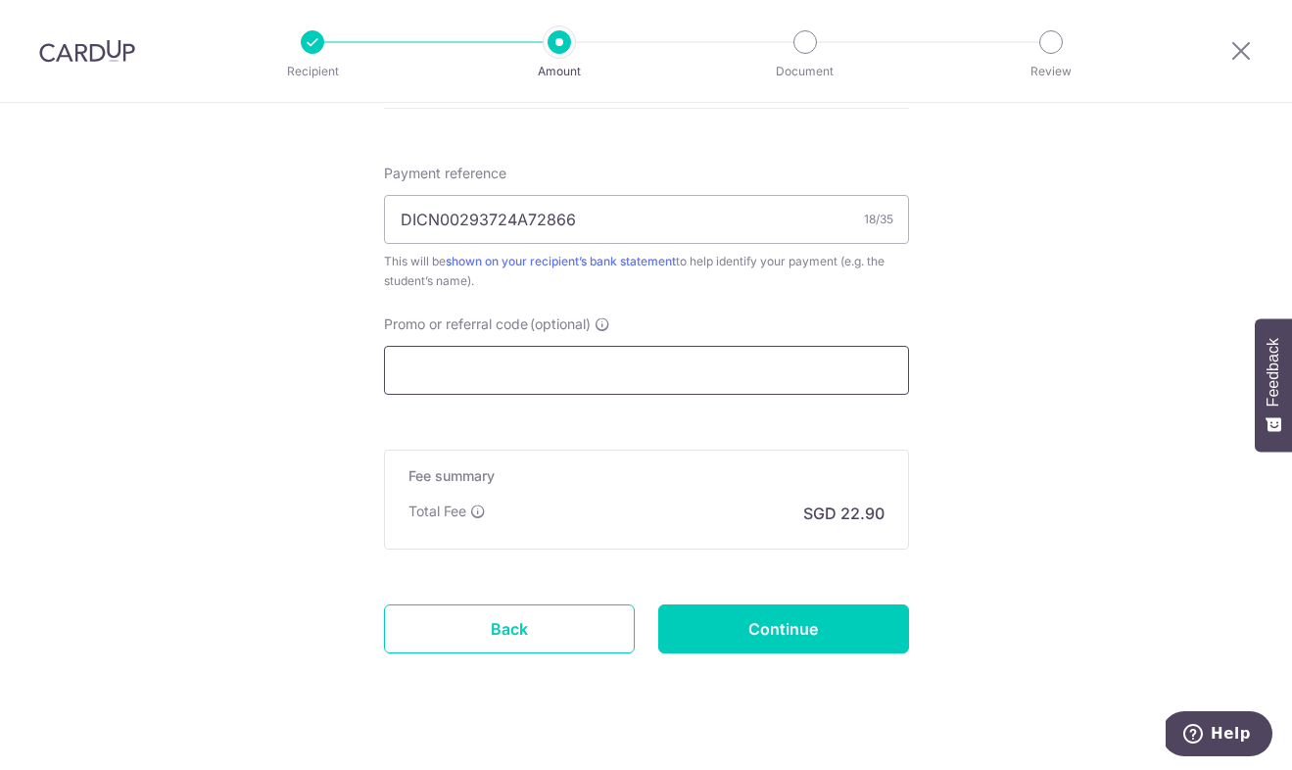
scroll to position [1185, 0]
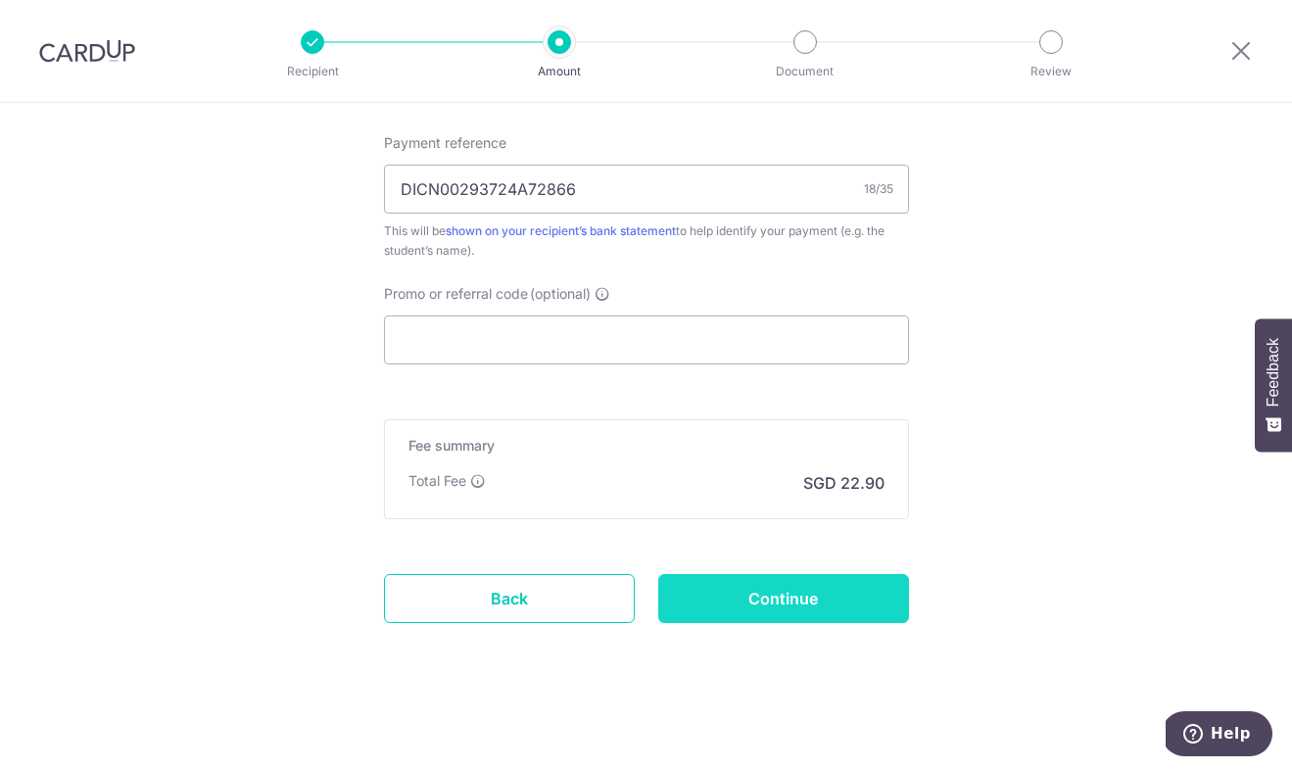
click at [734, 577] on input "Continue" at bounding box center [783, 598] width 251 height 49
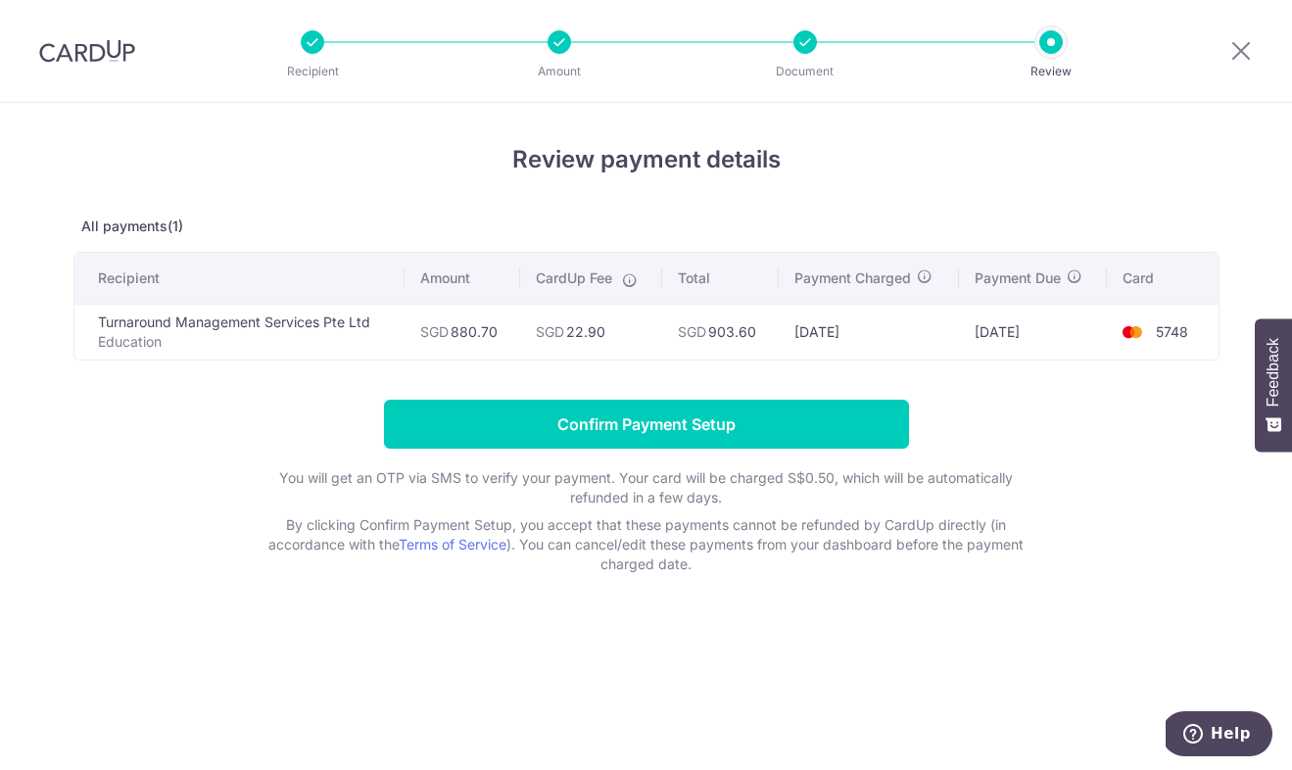
click at [713, 333] on td "SGD 903.60" at bounding box center [720, 332] width 117 height 56
click at [1248, 46] on icon at bounding box center [1241, 50] width 24 height 24
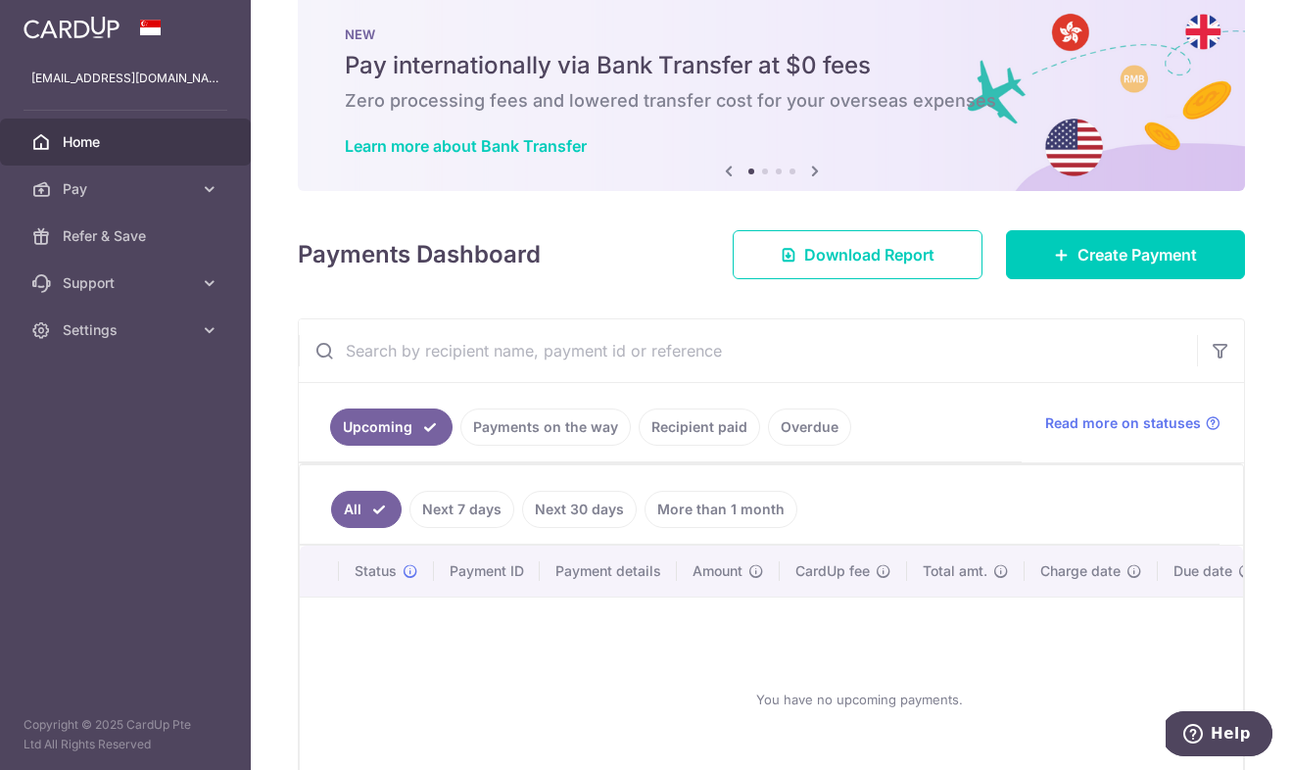
scroll to position [41, 0]
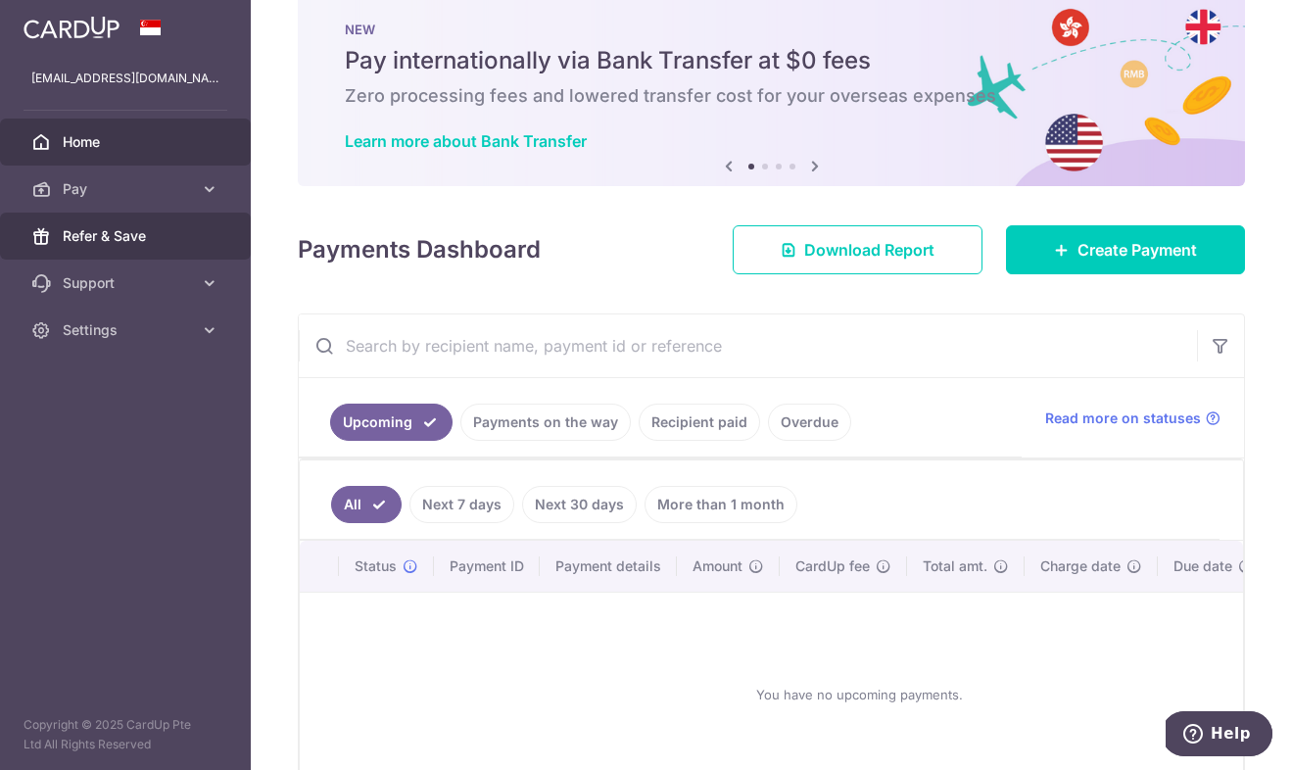
click at [88, 252] on link "Refer & Save" at bounding box center [125, 236] width 251 height 47
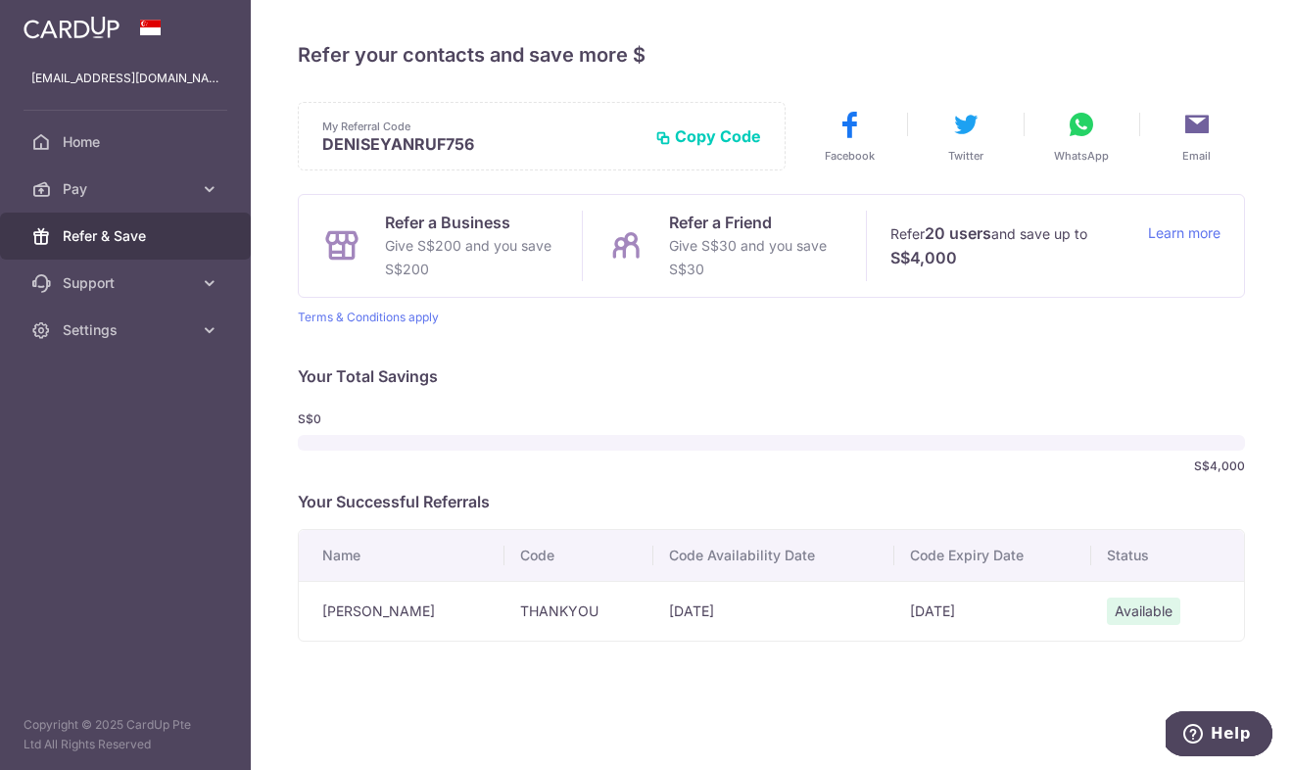
click at [463, 259] on p "Give S$200 and you save S$200" at bounding box center [471, 257] width 173 height 47
click at [777, 631] on td "11/08/2025" at bounding box center [773, 611] width 241 height 60
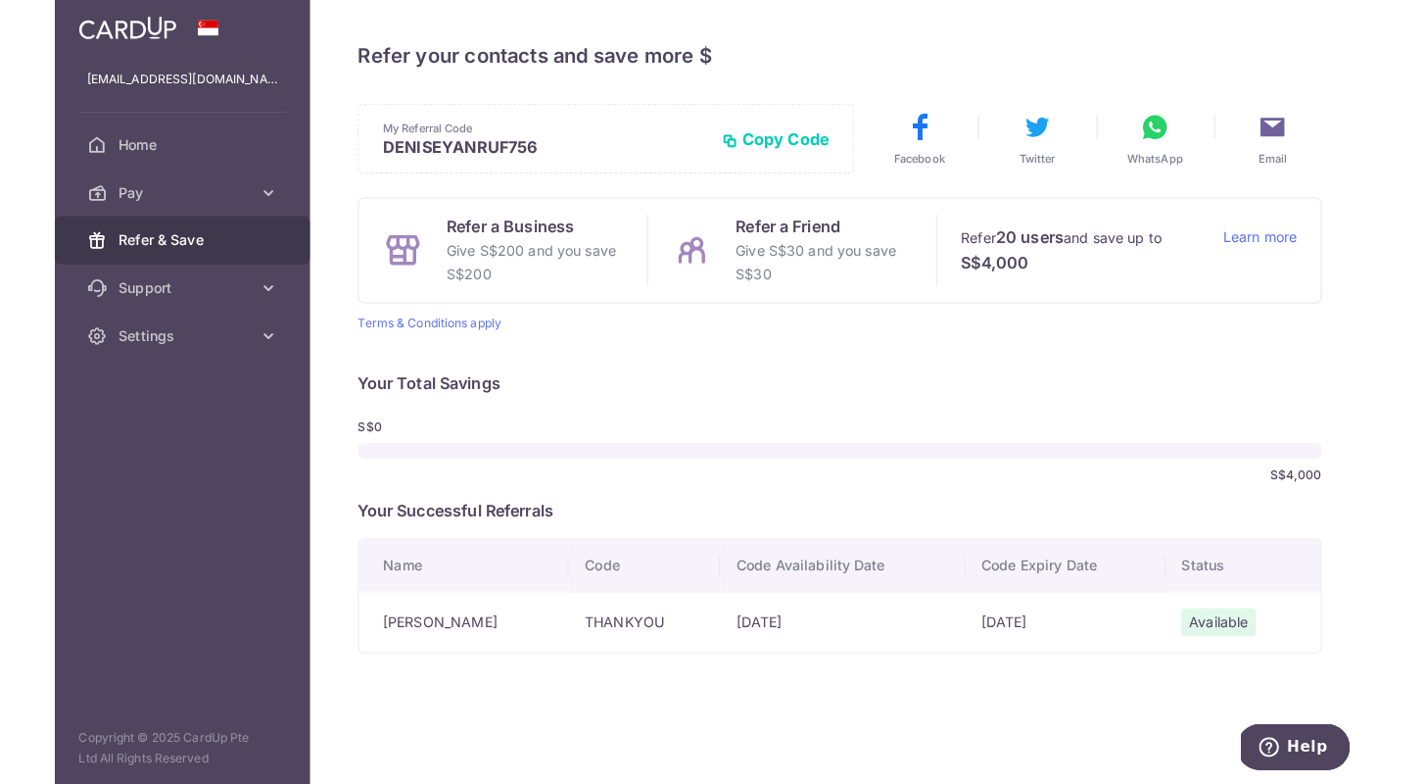
scroll to position [4, 0]
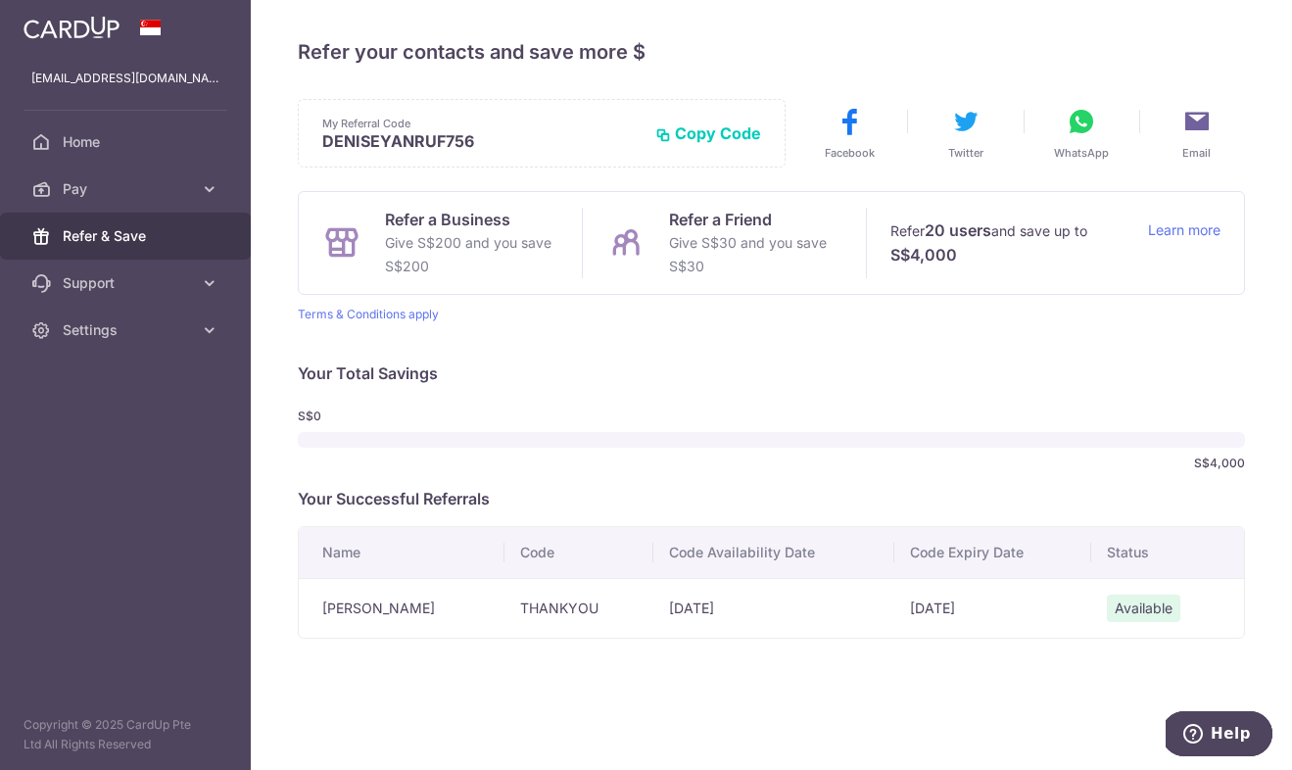
click at [653, 621] on td "11/08/2025" at bounding box center [773, 608] width 241 height 60
click at [653, 616] on td "11/08/2025" at bounding box center [773, 608] width 241 height 60
click at [545, 604] on td "THANKYOU" at bounding box center [578, 608] width 149 height 60
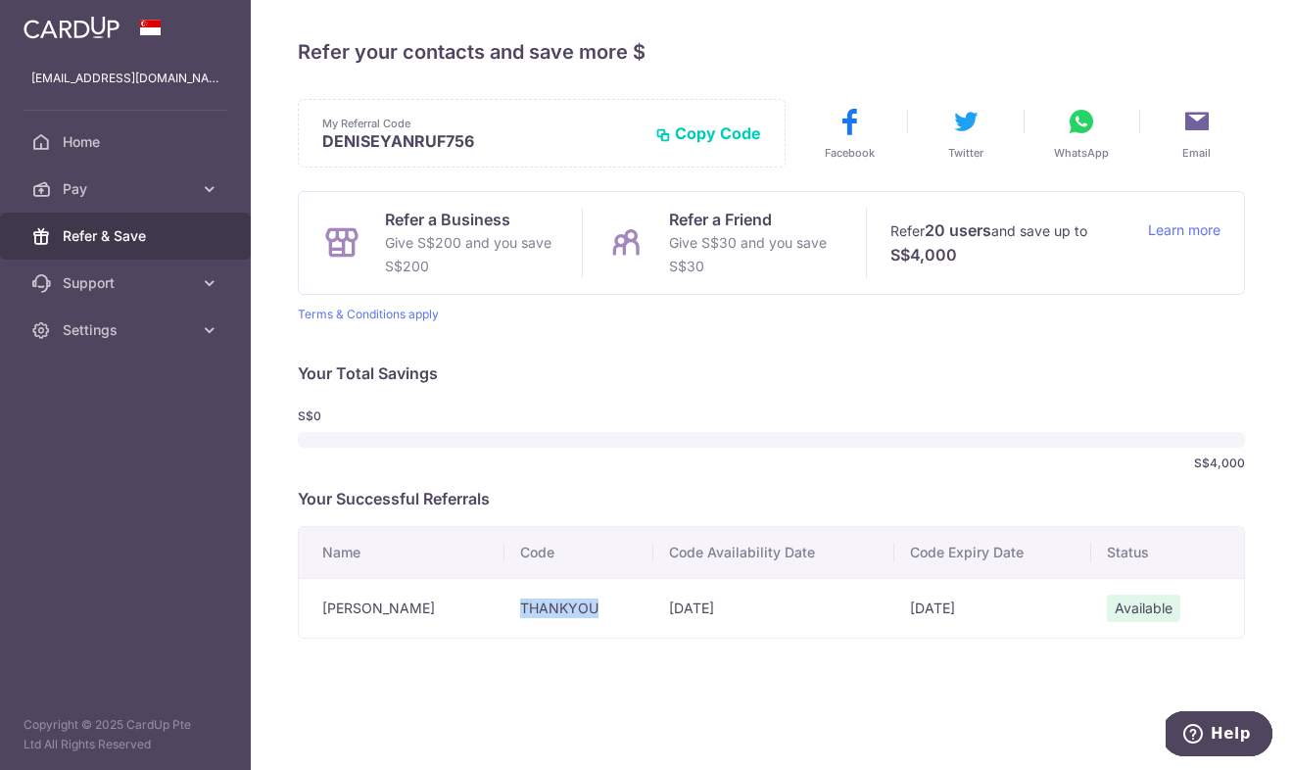
click at [545, 604] on td "THANKYOU" at bounding box center [578, 608] width 149 height 60
click at [946, 590] on td "11/11/2025" at bounding box center [992, 608] width 197 height 60
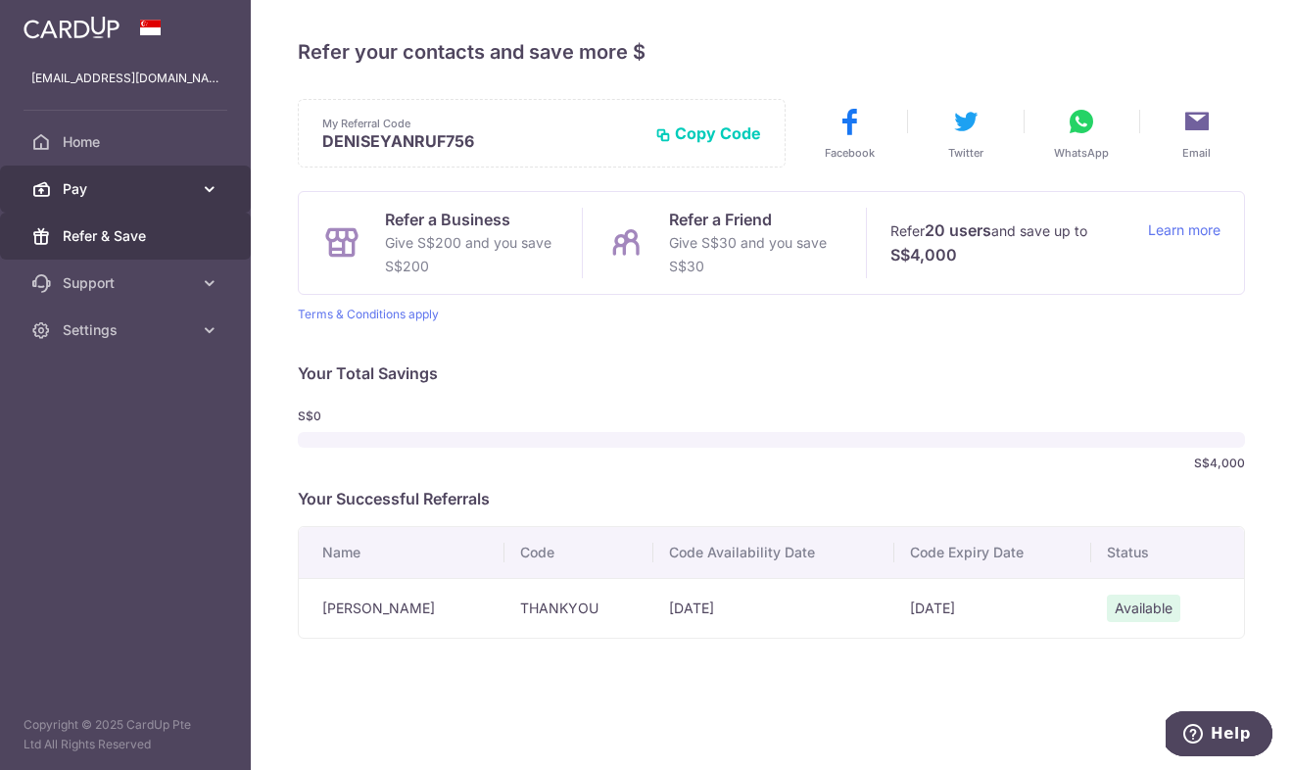
click at [176, 193] on span "Pay" at bounding box center [127, 189] width 129 height 20
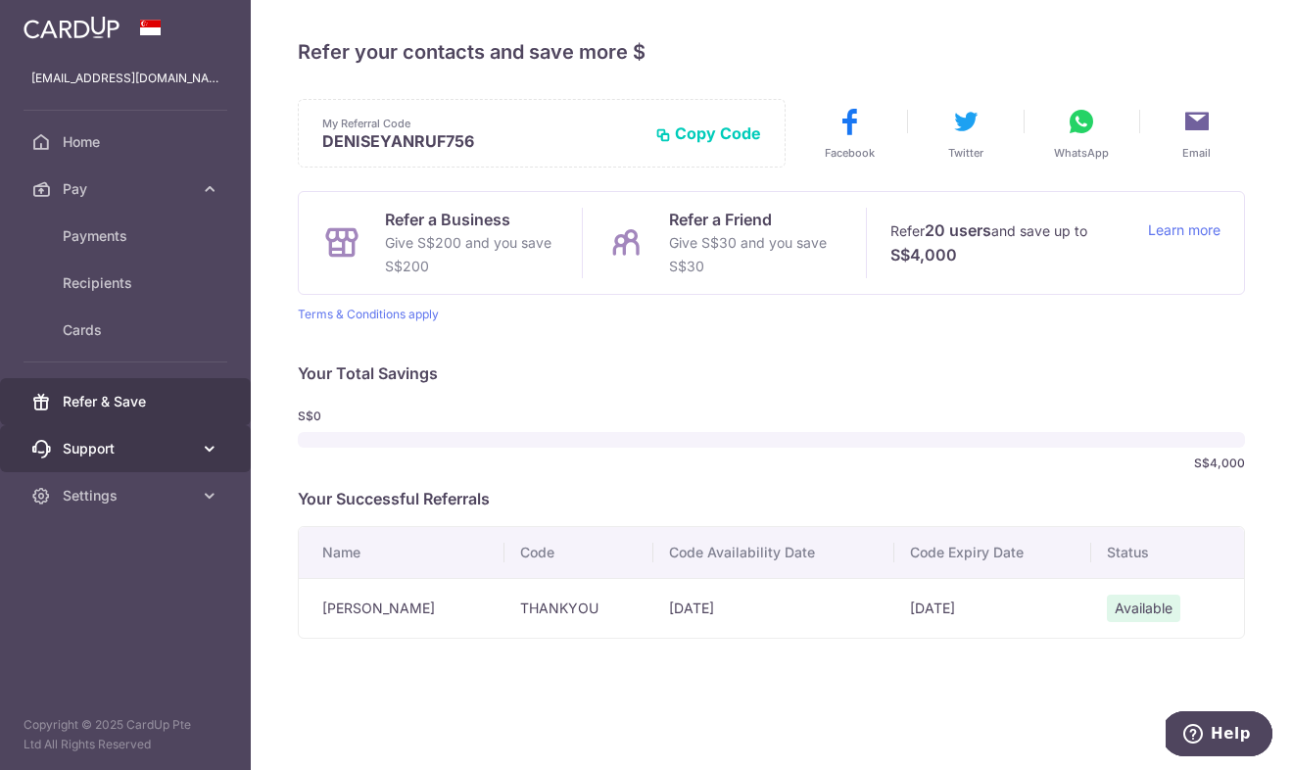
click at [196, 443] on link "Support" at bounding box center [125, 448] width 251 height 47
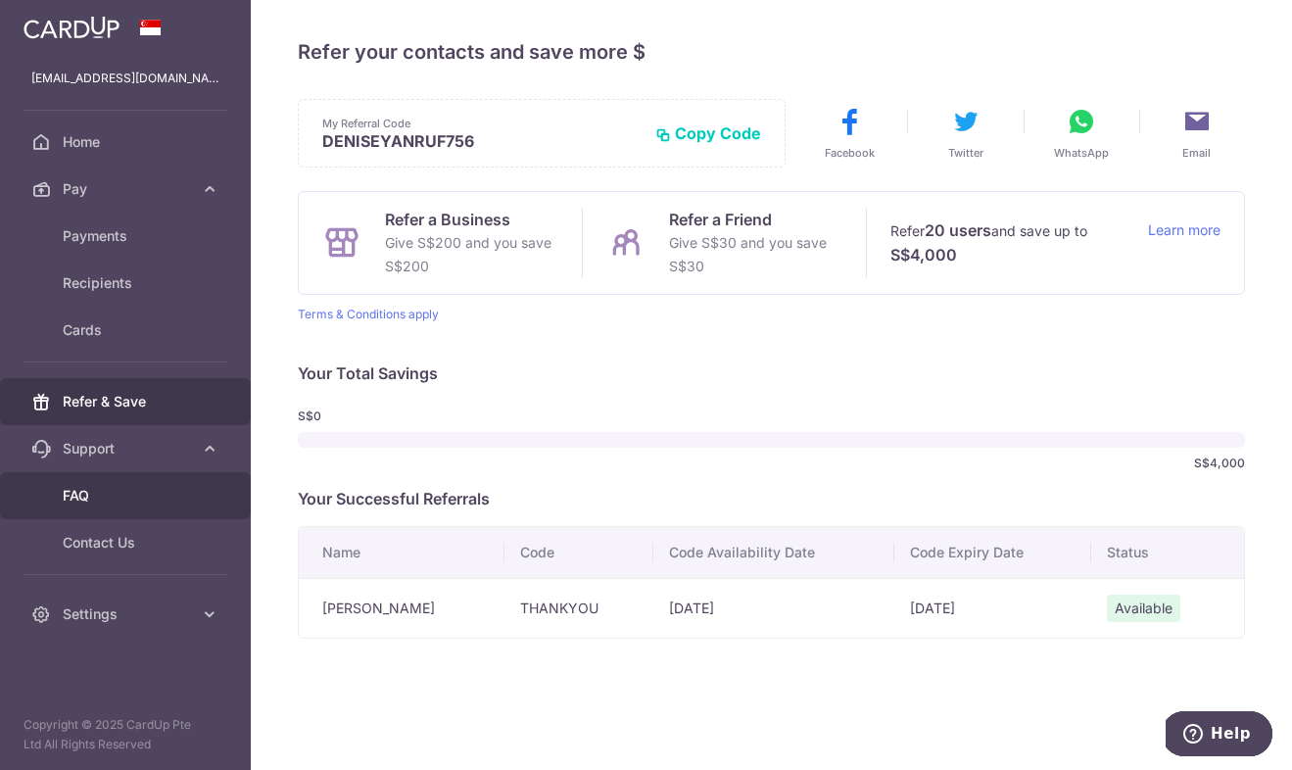
click at [62, 502] on link "FAQ" at bounding box center [125, 495] width 251 height 47
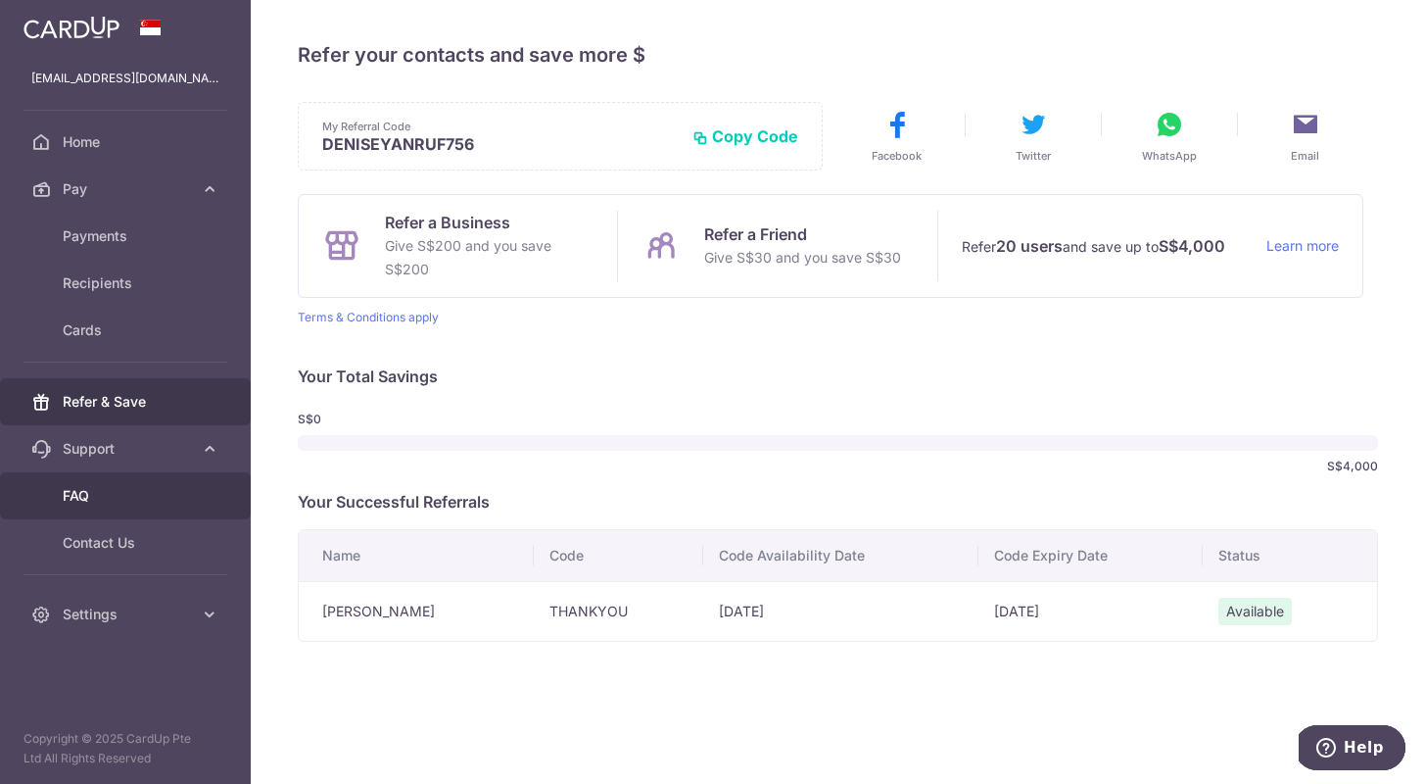
scroll to position [0, 0]
click at [579, 616] on td "THANKYOU" at bounding box center [618, 611] width 169 height 60
copy td "THANKYOU"
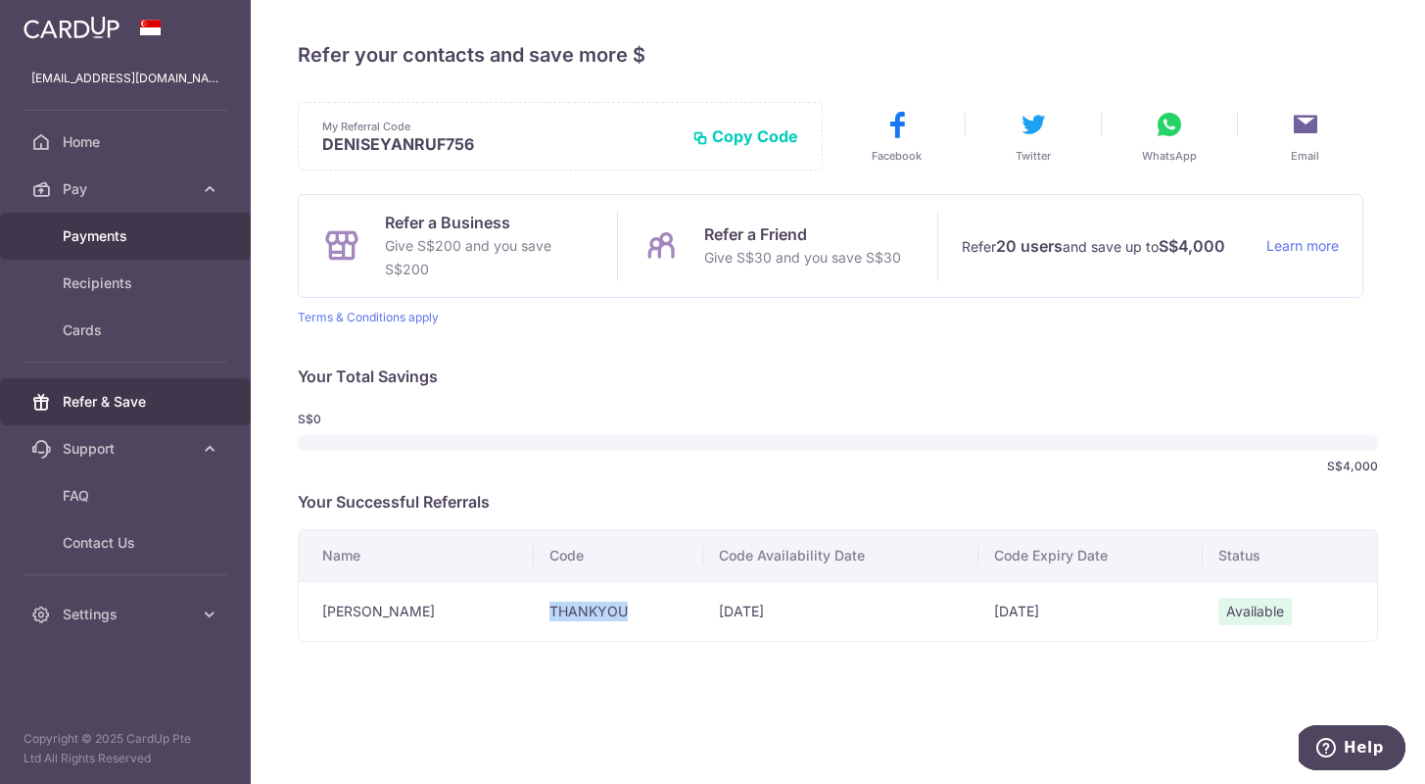
click at [85, 239] on span "Payments" at bounding box center [127, 236] width 129 height 20
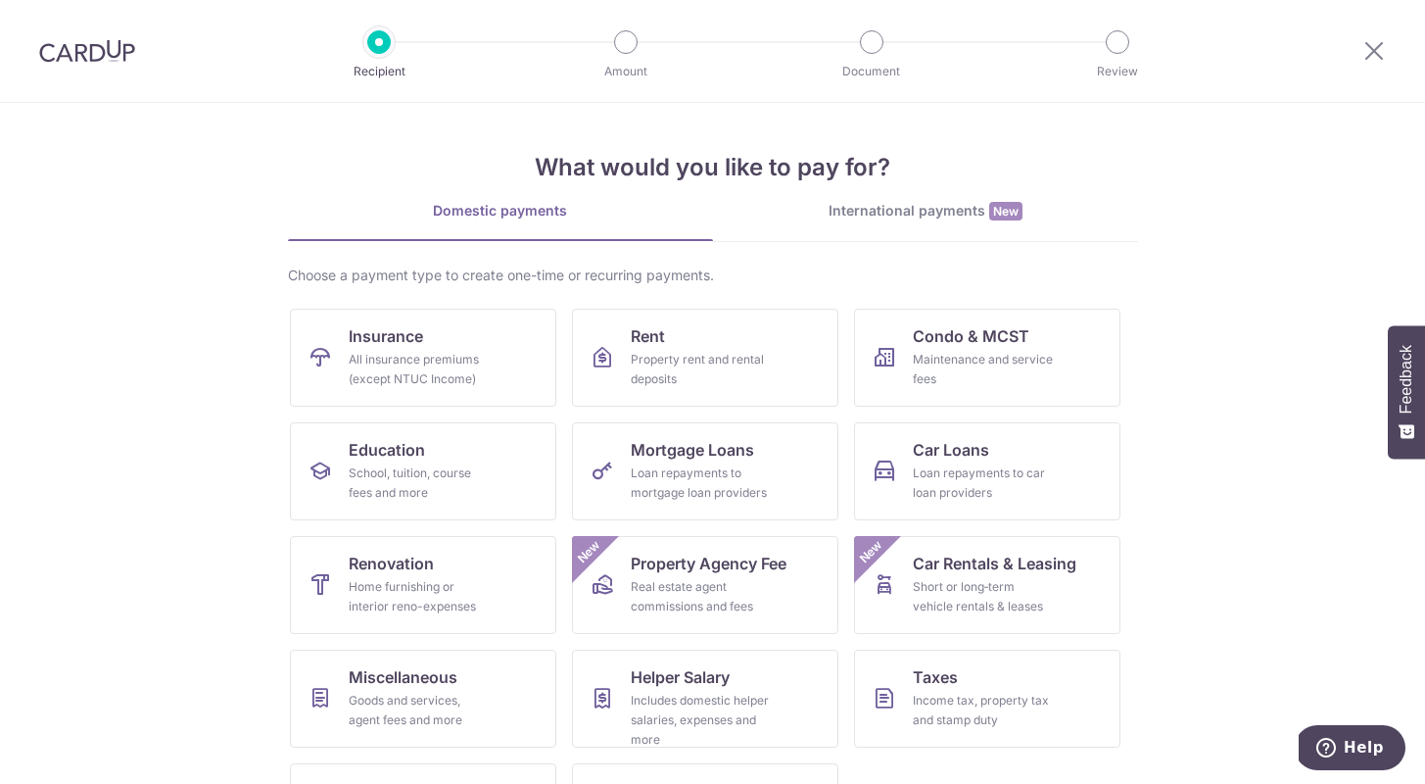
click at [1347, 53] on div at bounding box center [1374, 51] width 102 height 102
click at [1379, 44] on icon at bounding box center [1375, 50] width 24 height 24
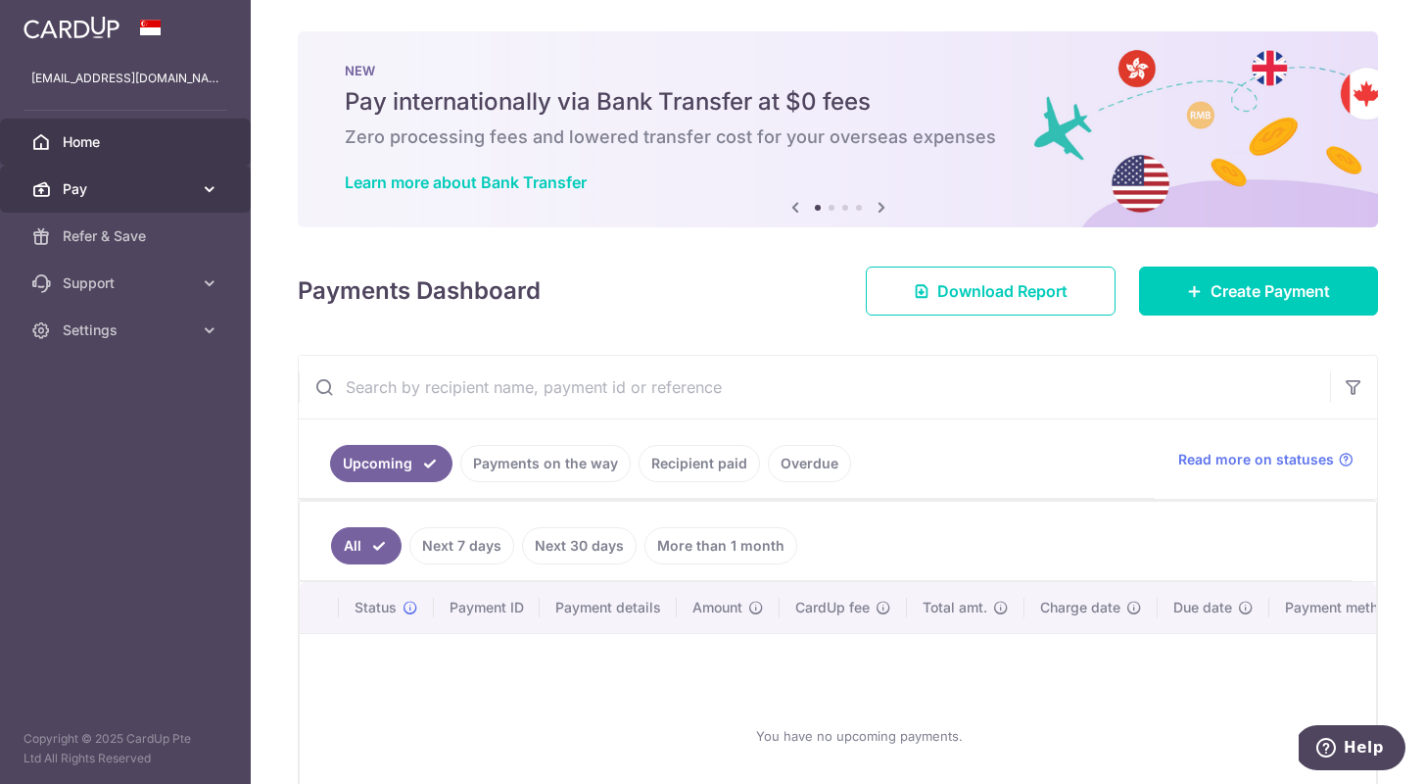
click at [66, 183] on span "Pay" at bounding box center [127, 189] width 129 height 20
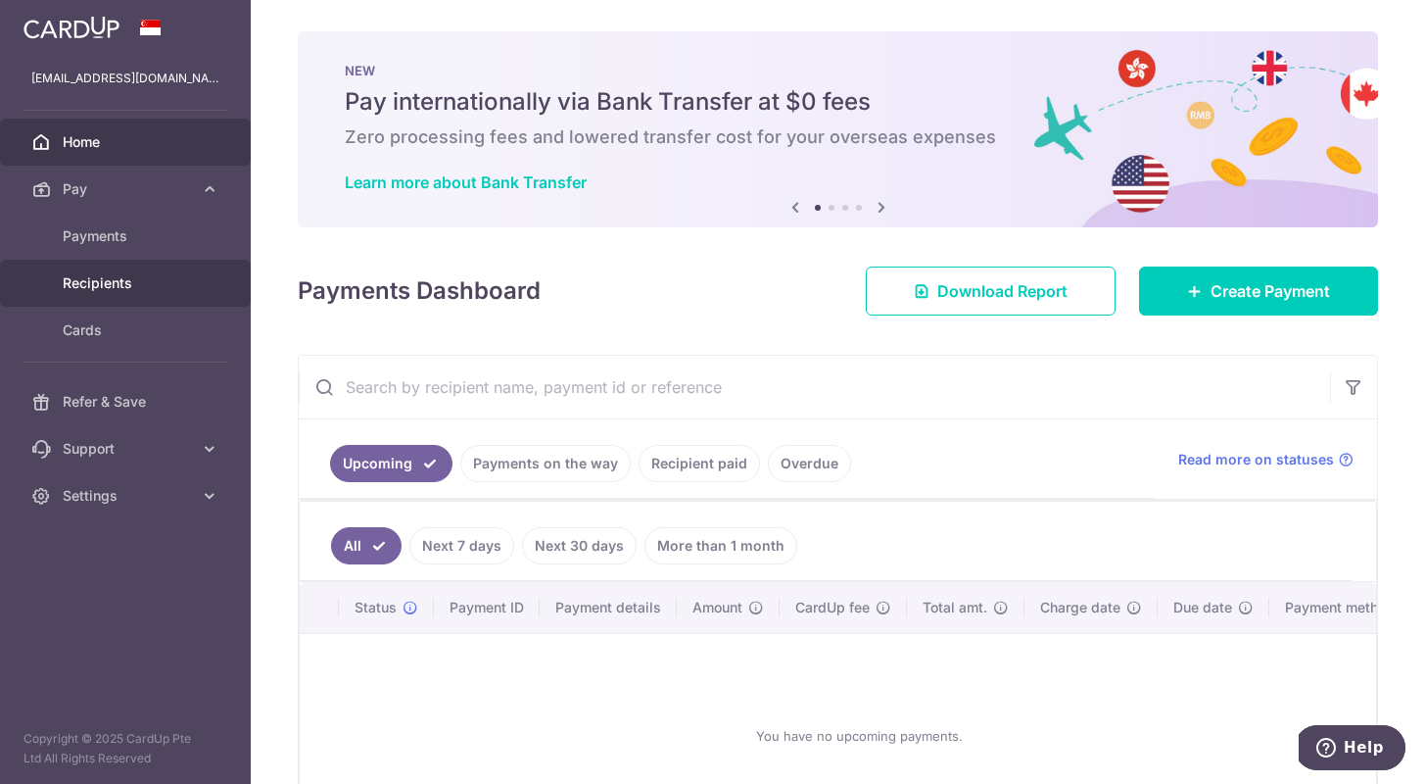
click at [67, 284] on span "Recipients" at bounding box center [127, 283] width 129 height 20
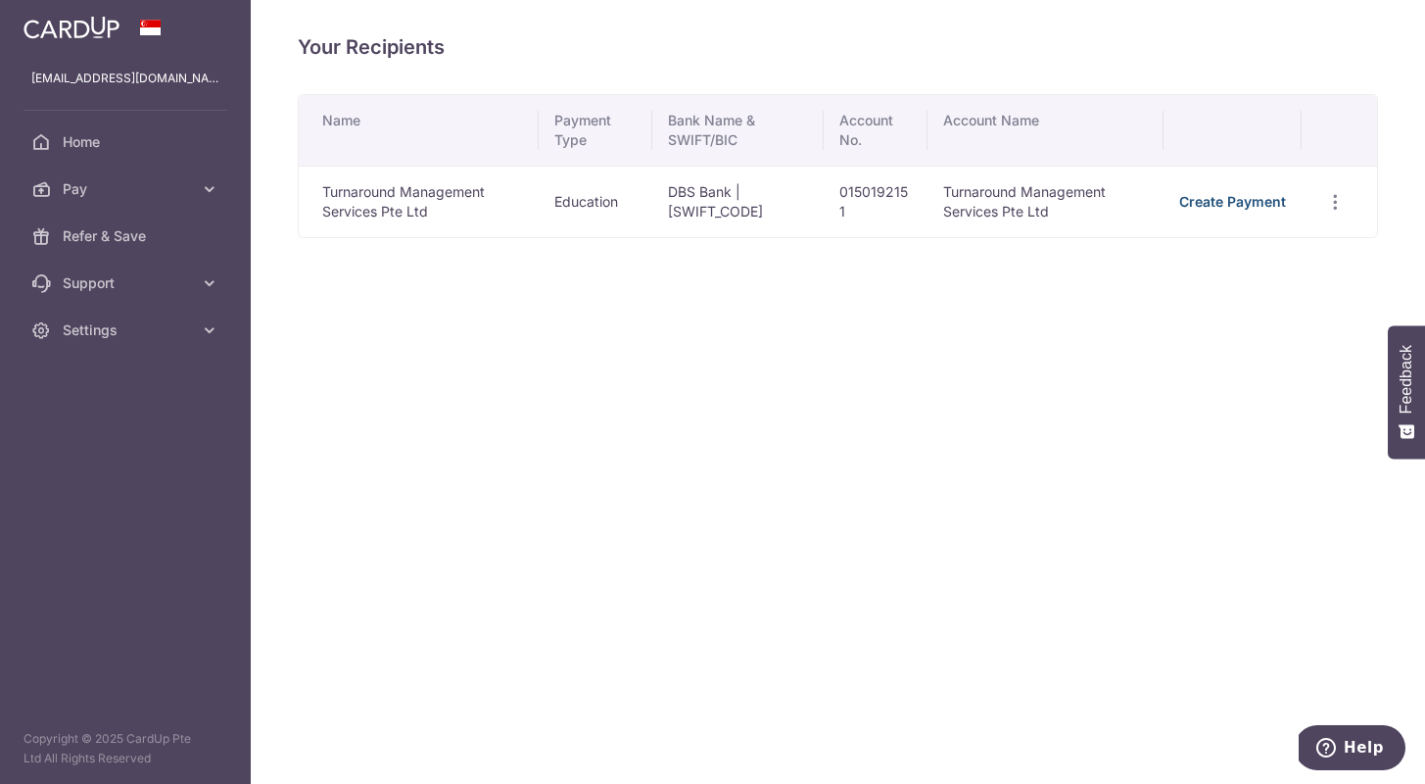
click at [1276, 193] on link "Create Payment" at bounding box center [1232, 201] width 107 height 17
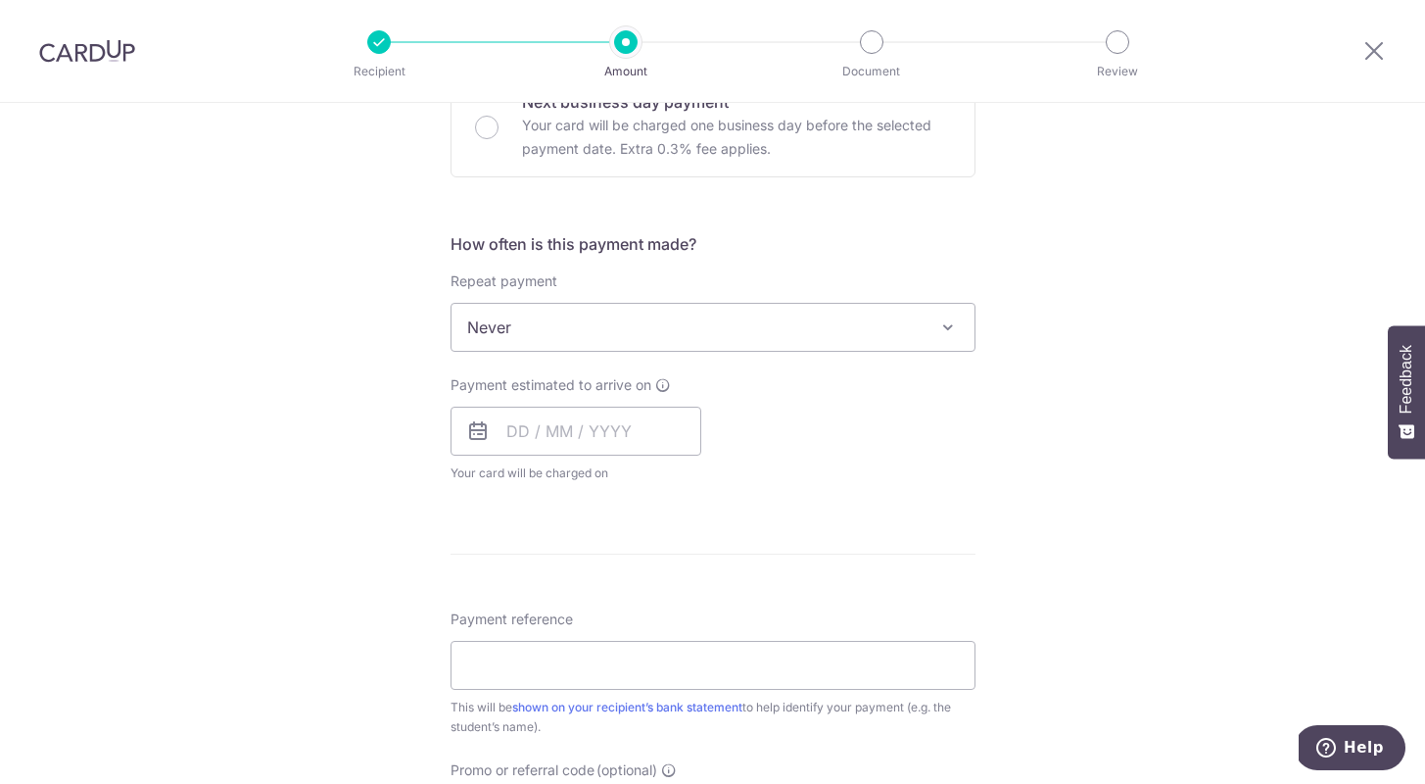
scroll to position [785, 0]
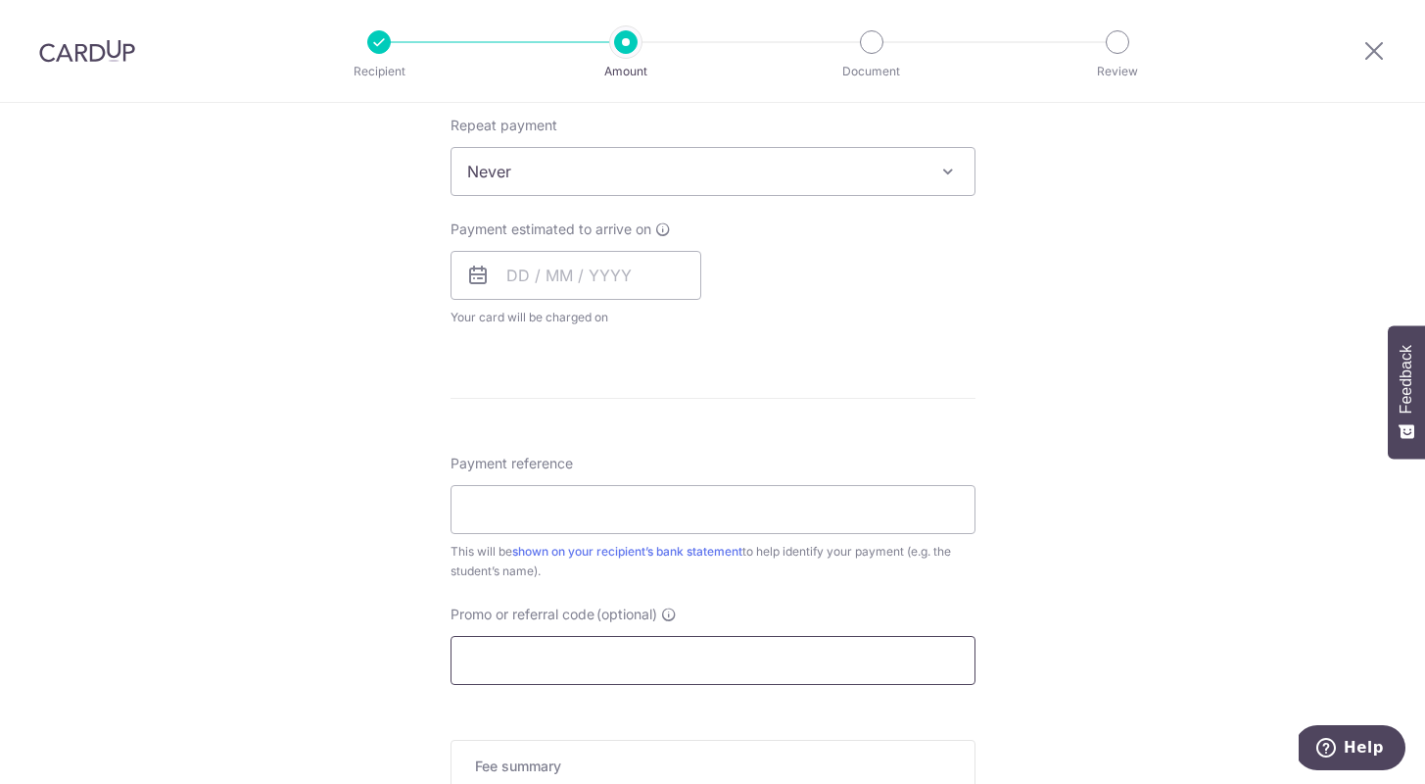
click at [595, 654] on input "Promo or referral code (optional)" at bounding box center [713, 660] width 525 height 49
paste input "THANKYOU"
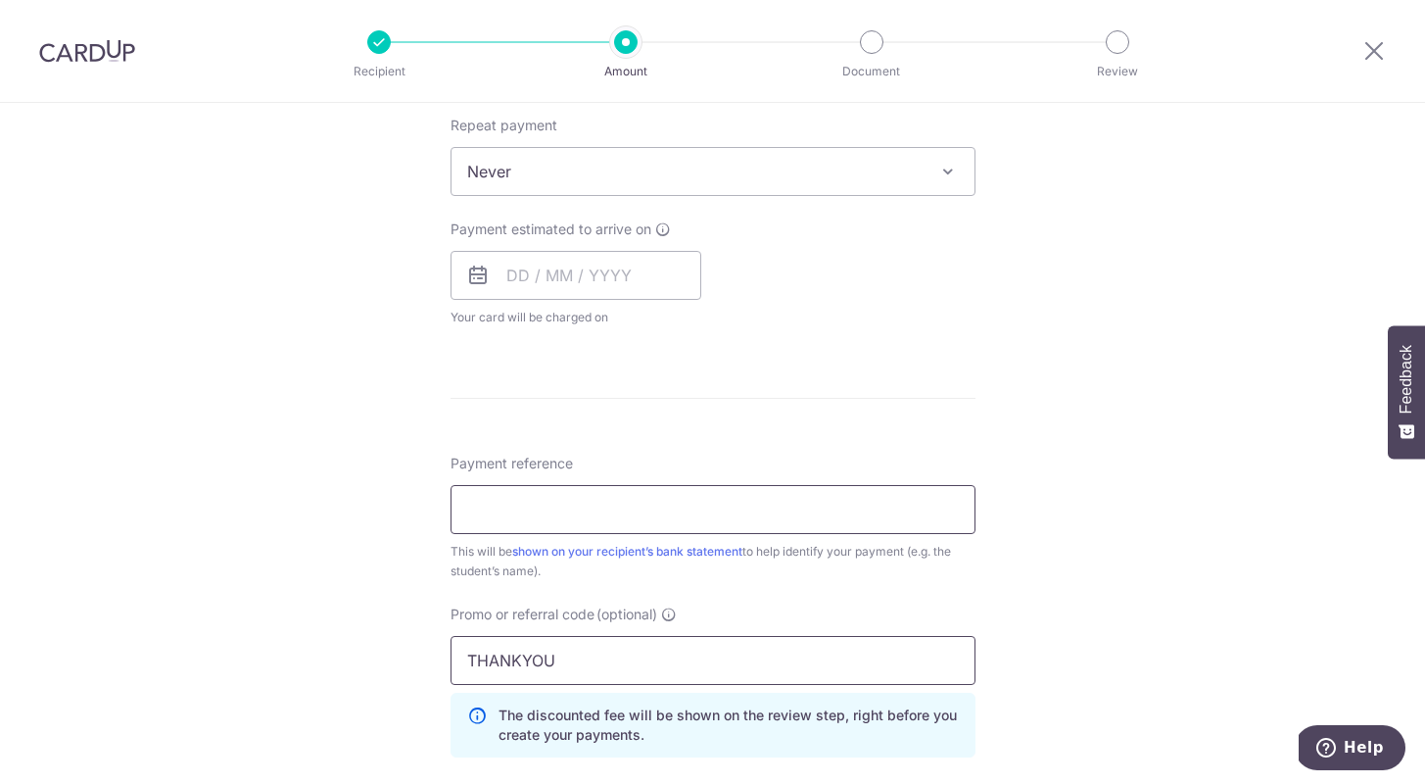
type input "THANKYOU"
click at [513, 503] on input "Payment reference" at bounding box center [713, 509] width 525 height 49
type input "DICN00293724A72866"
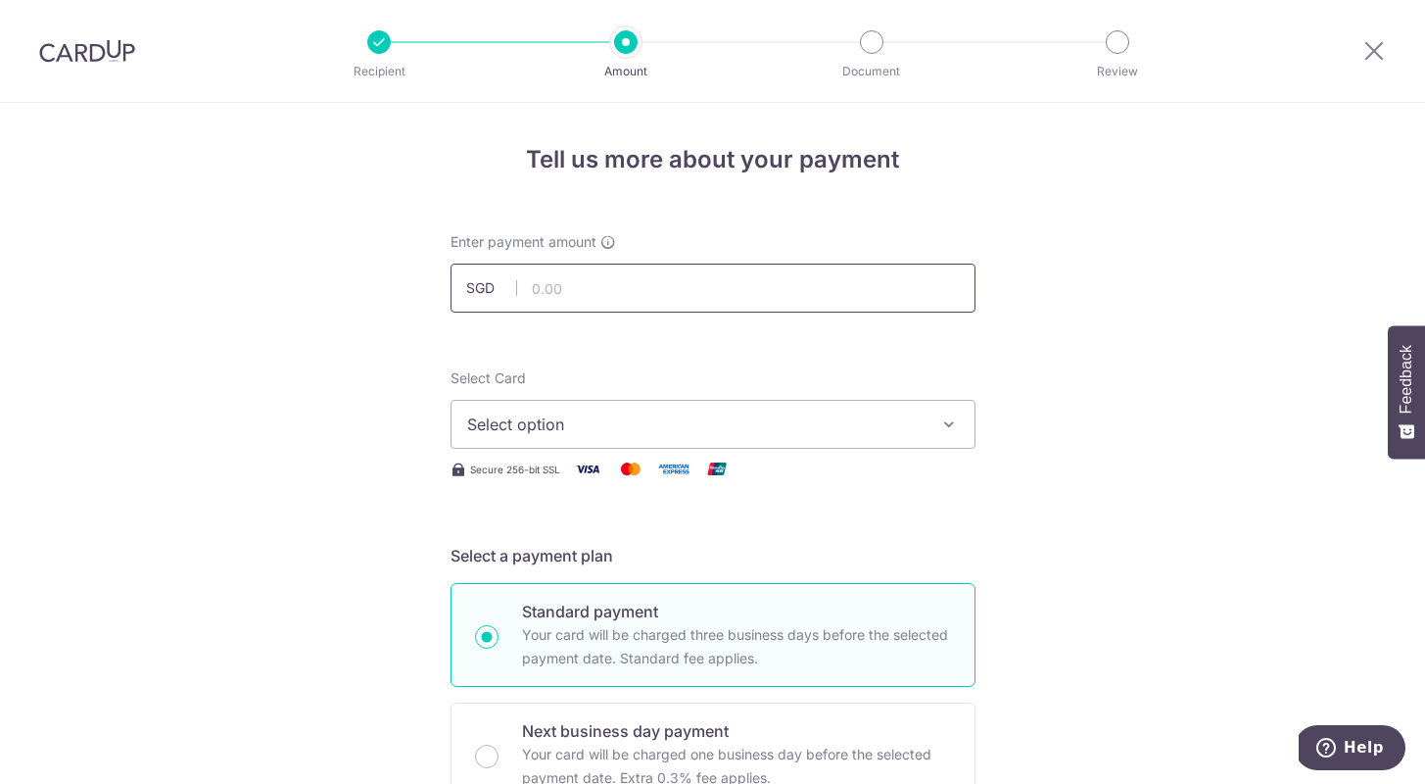
click at [534, 285] on input "text" at bounding box center [713, 287] width 525 height 49
paste input "880.70"
type input "880.70"
click at [537, 411] on button "Select option" at bounding box center [713, 424] width 525 height 49
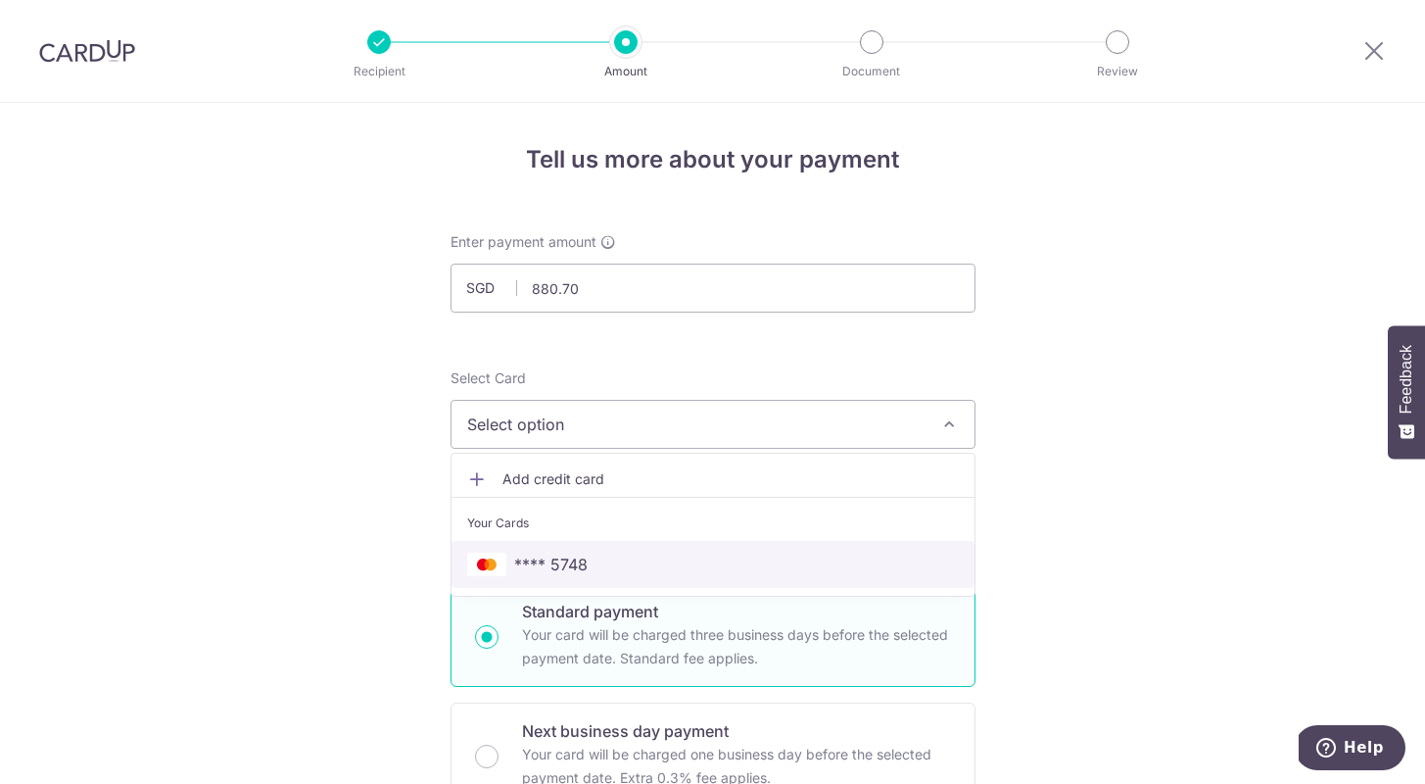
click at [547, 556] on span "**** 5748" at bounding box center [550, 564] width 73 height 24
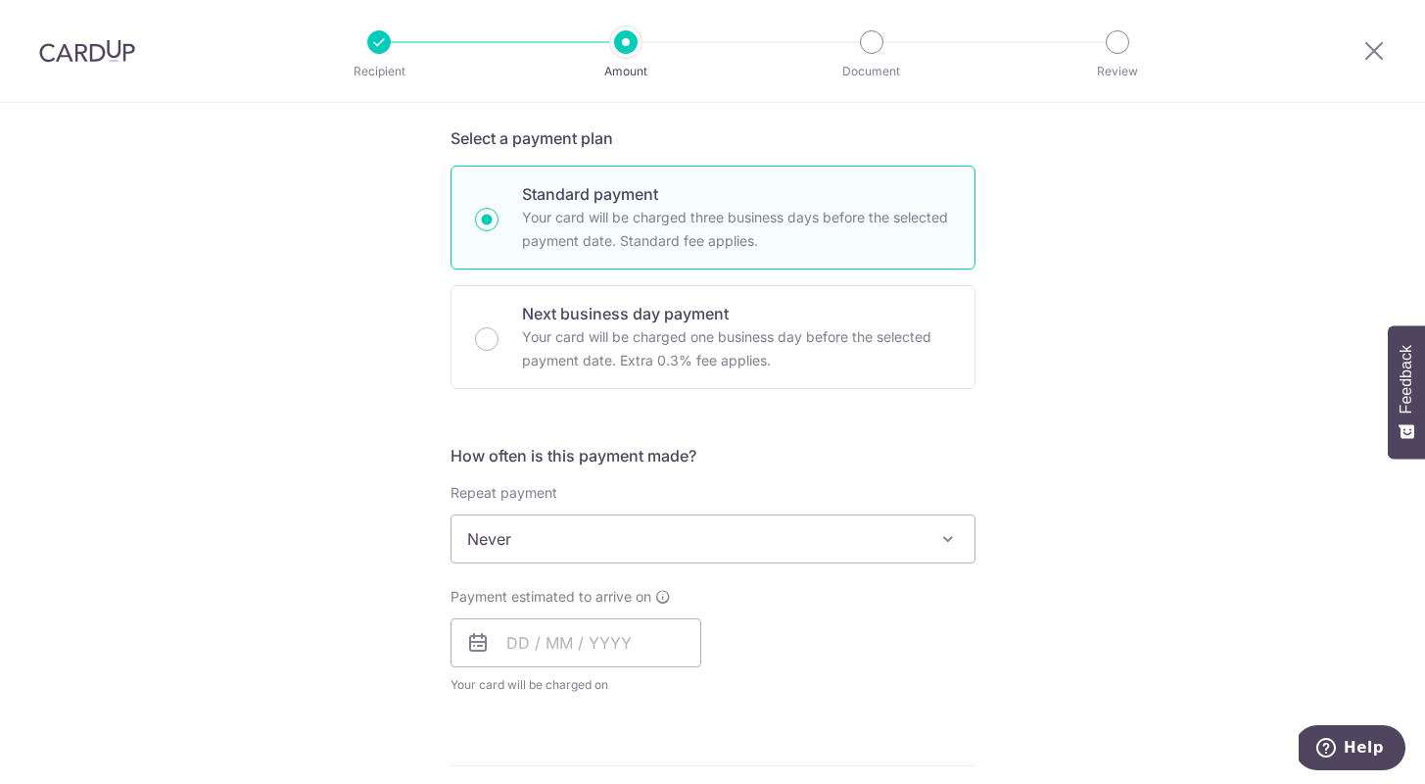
scroll to position [646, 0]
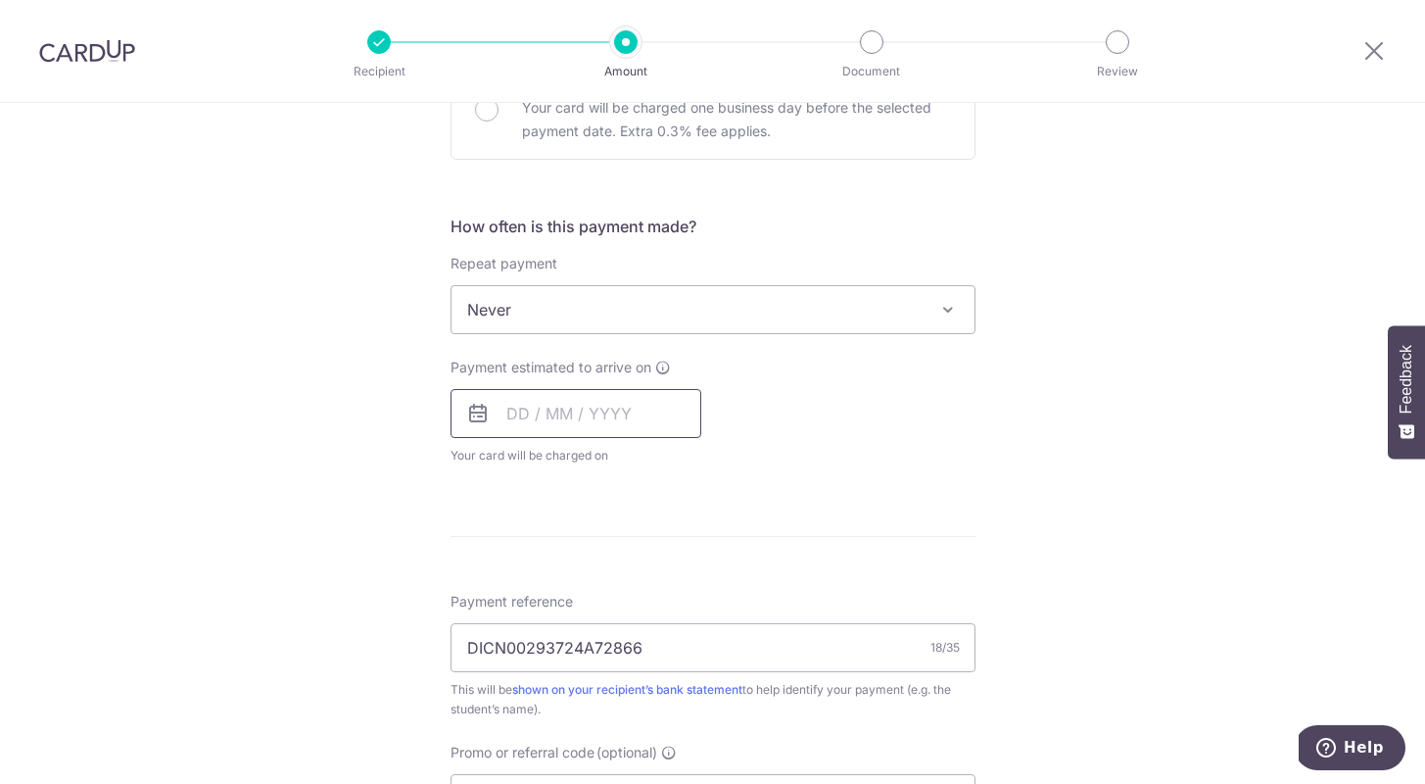
click at [529, 393] on input "text" at bounding box center [576, 413] width 251 height 49
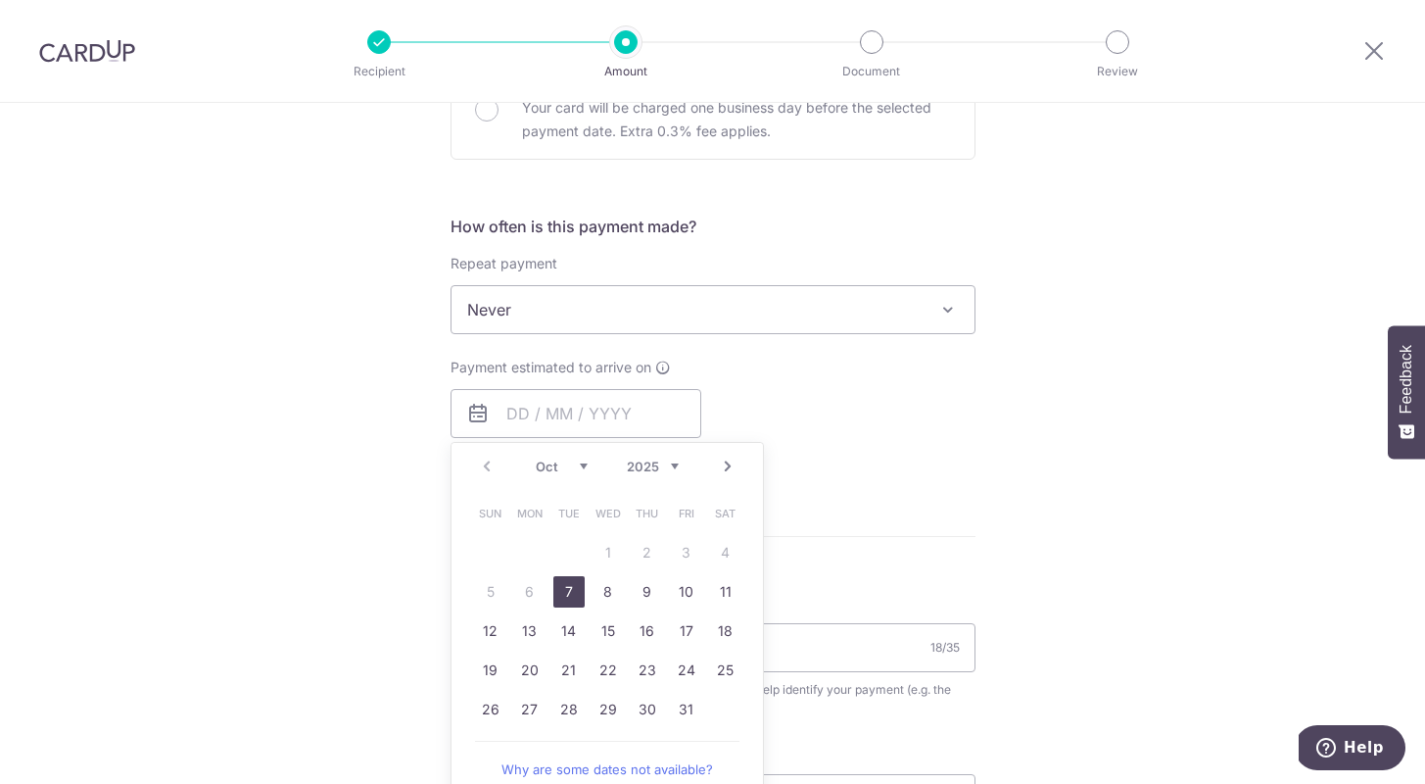
drag, startPoint x: 567, startPoint y: 580, endPoint x: 969, endPoint y: 500, distance: 409.6
click at [566, 580] on link "7" at bounding box center [568, 591] width 31 height 31
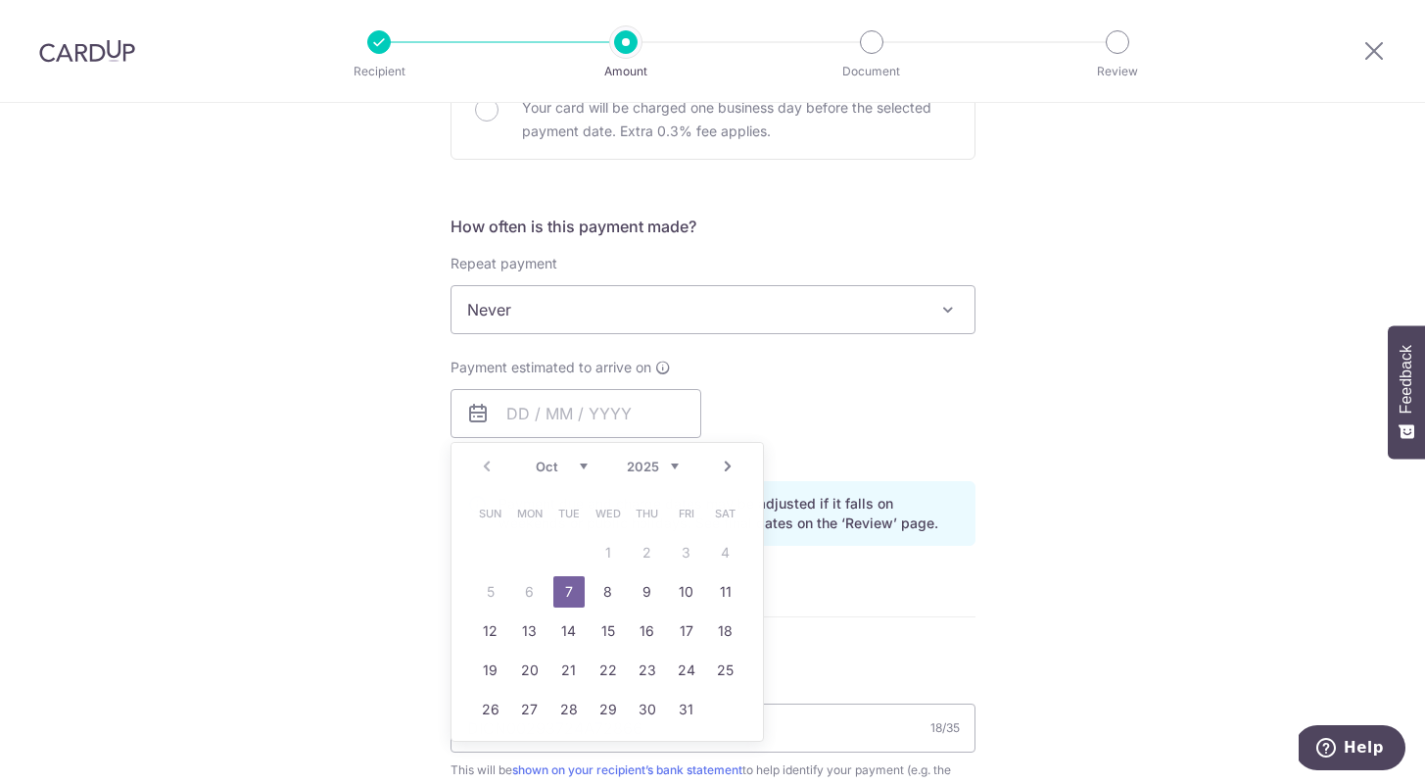
type input "[DATE]"
click at [969, 500] on div "Payment due and charge dates may be adjusted if it falls on weekends or public …" at bounding box center [713, 513] width 525 height 65
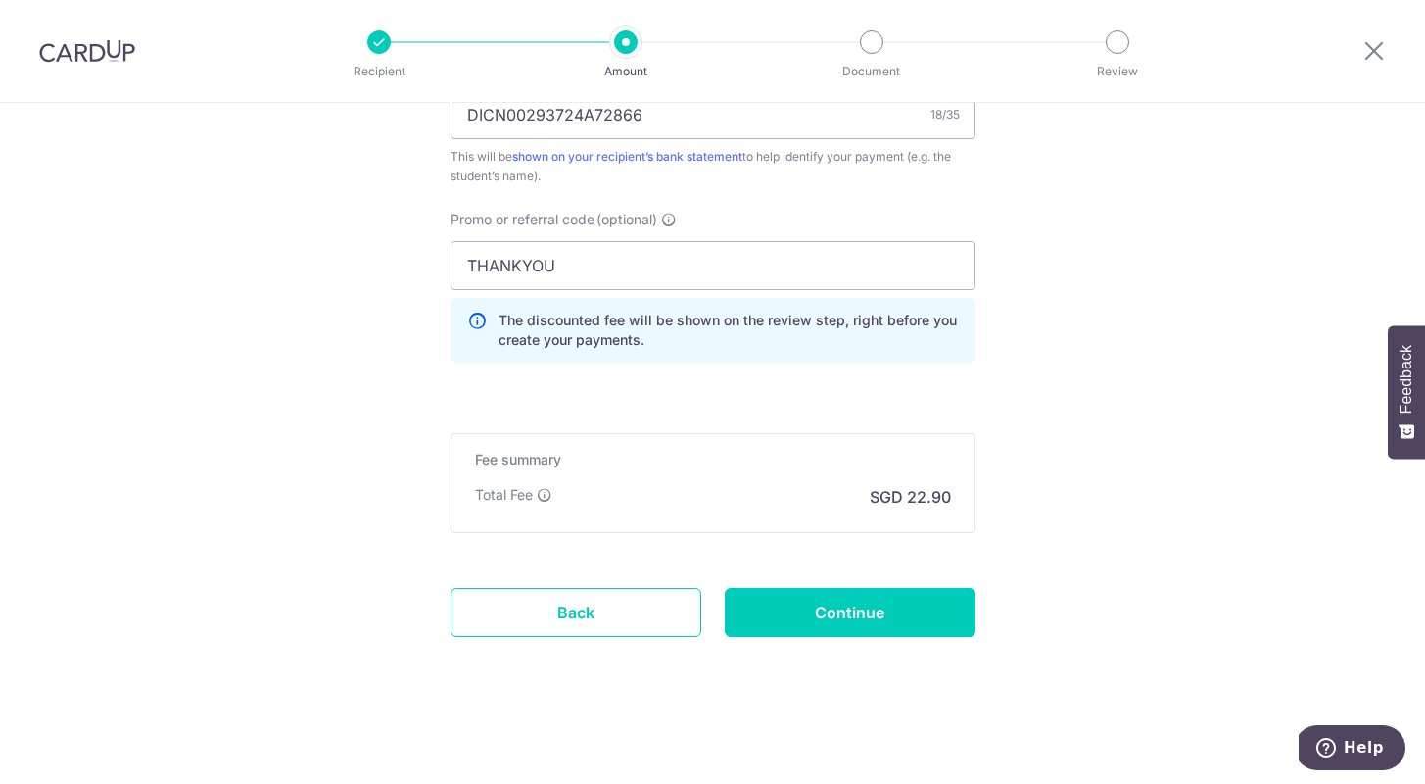
scroll to position [1242, 0]
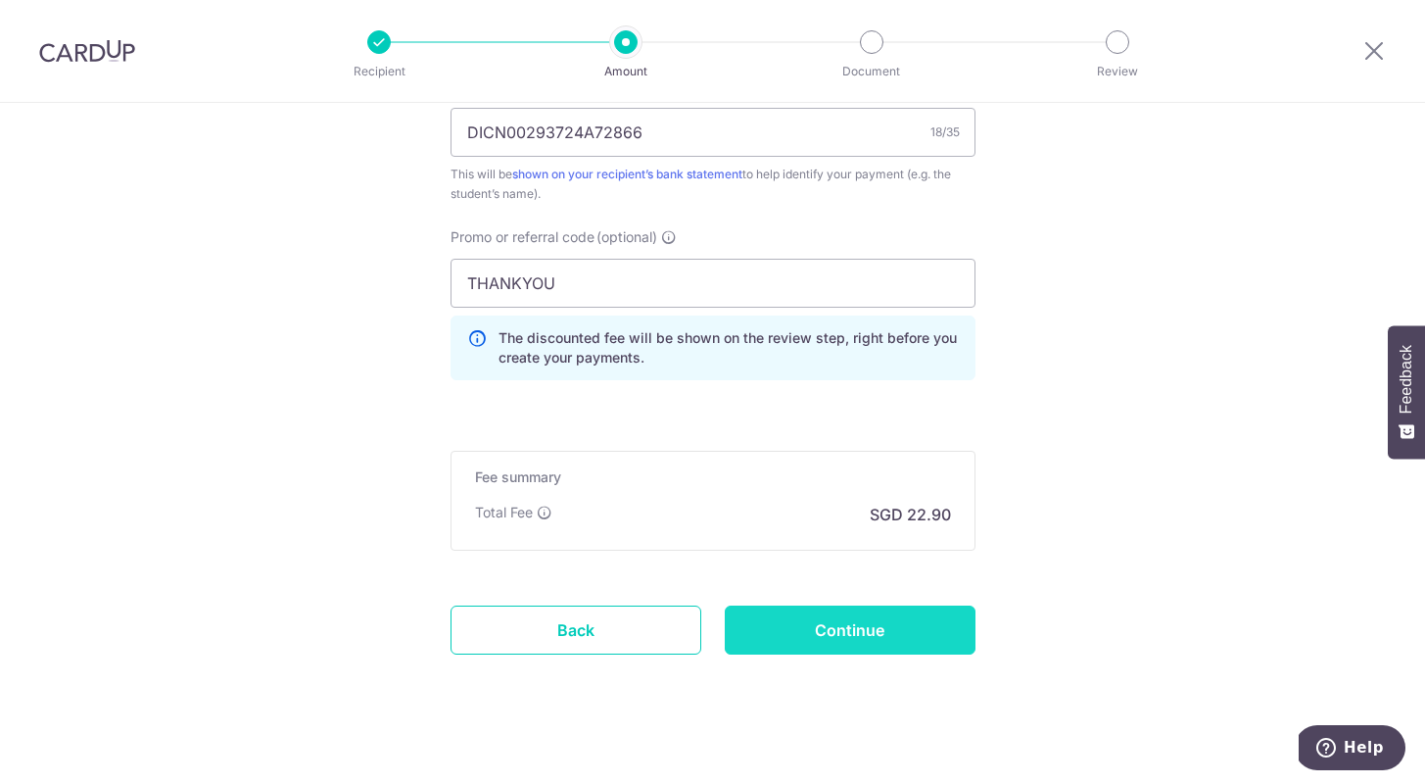
click at [772, 625] on input "Continue" at bounding box center [850, 629] width 251 height 49
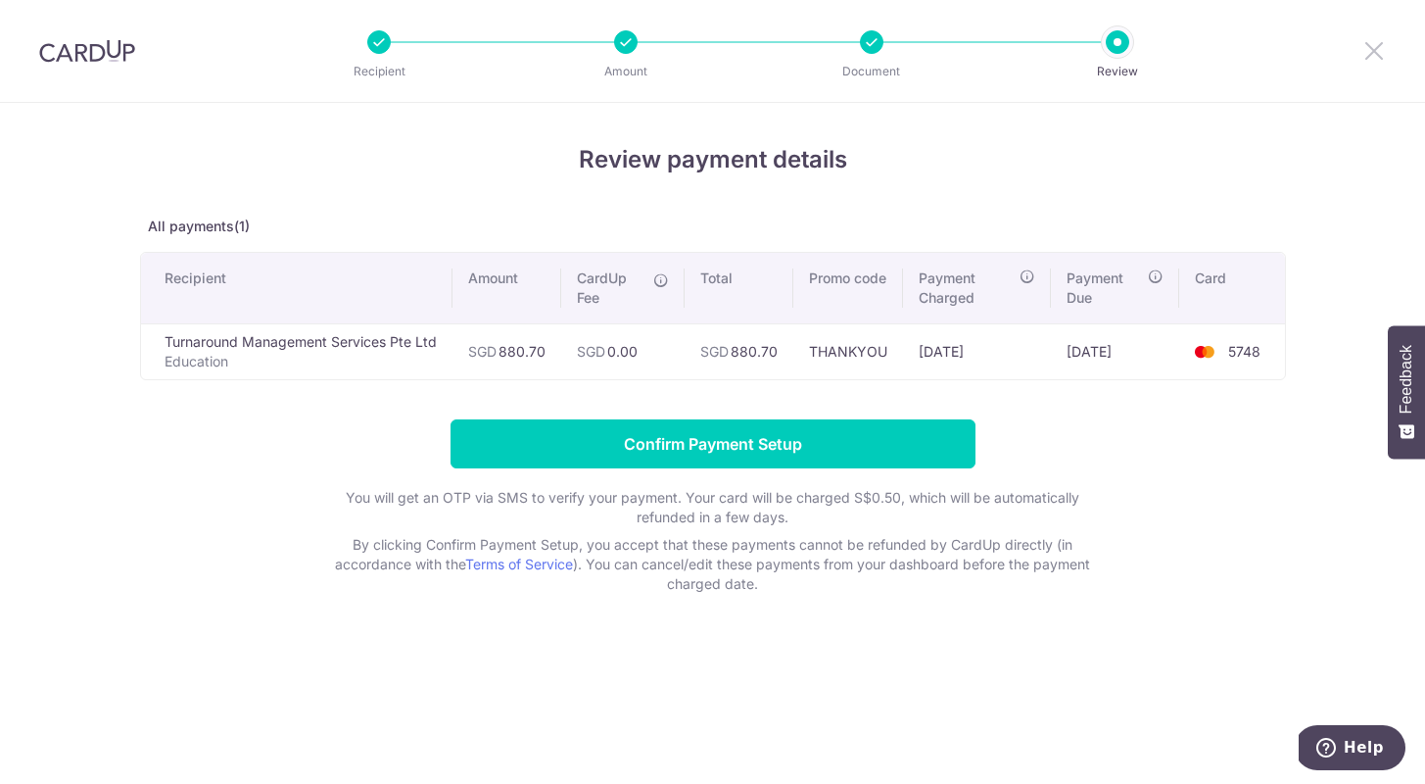
click at [1369, 57] on icon at bounding box center [1375, 50] width 24 height 24
